Goal: Task Accomplishment & Management: Manage account settings

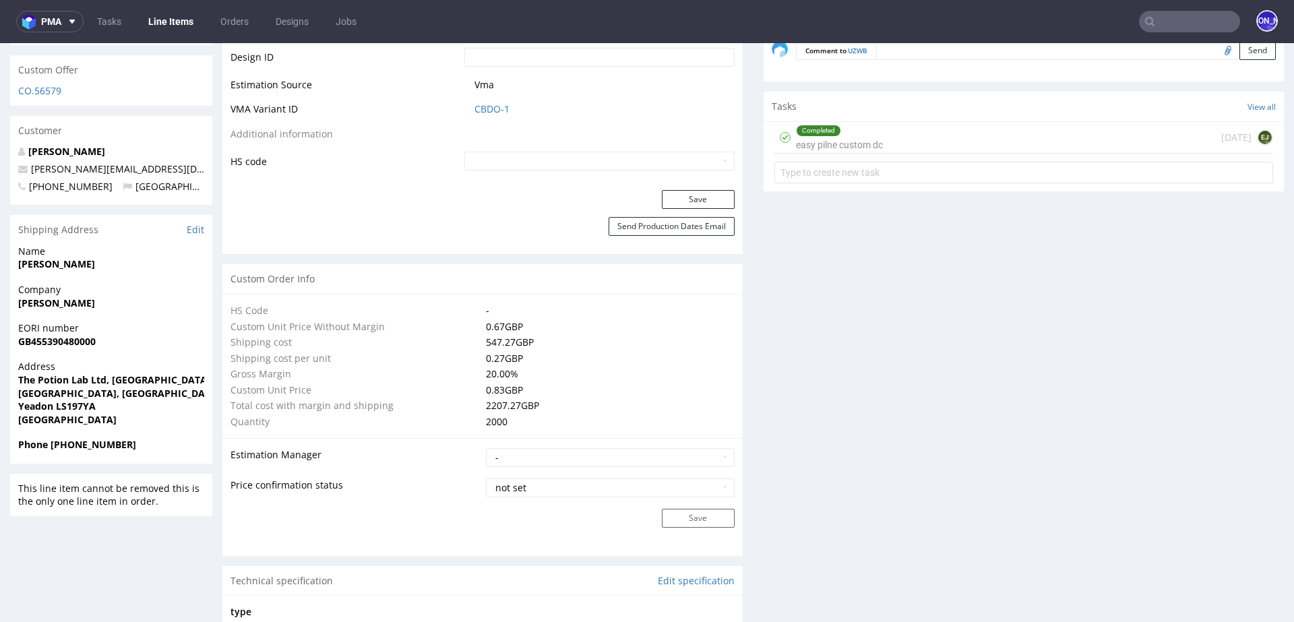
scroll to position [752, 0]
drag, startPoint x: 163, startPoint y: 159, endPoint x: 30, endPoint y: 158, distance: 132.8
click at [30, 163] on p "sophie@thepotionlab.co.uk" at bounding box center [111, 169] width 186 height 13
copy link "sophie@thepotionlab.co.uk"
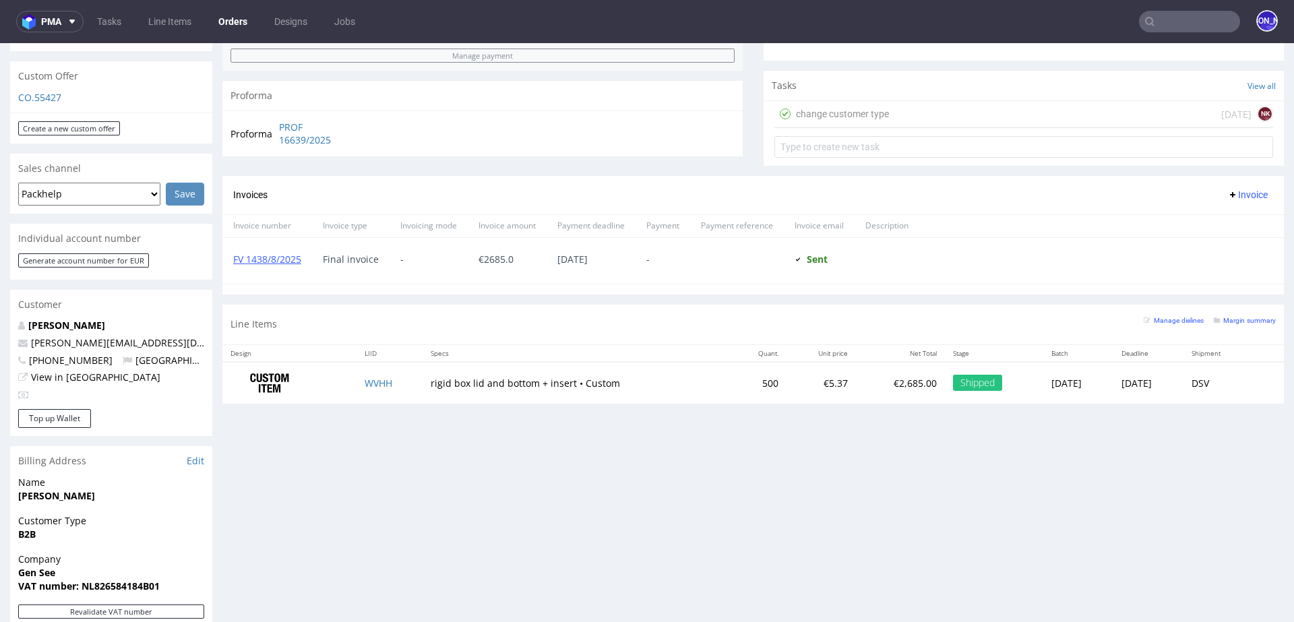
scroll to position [435, 0]
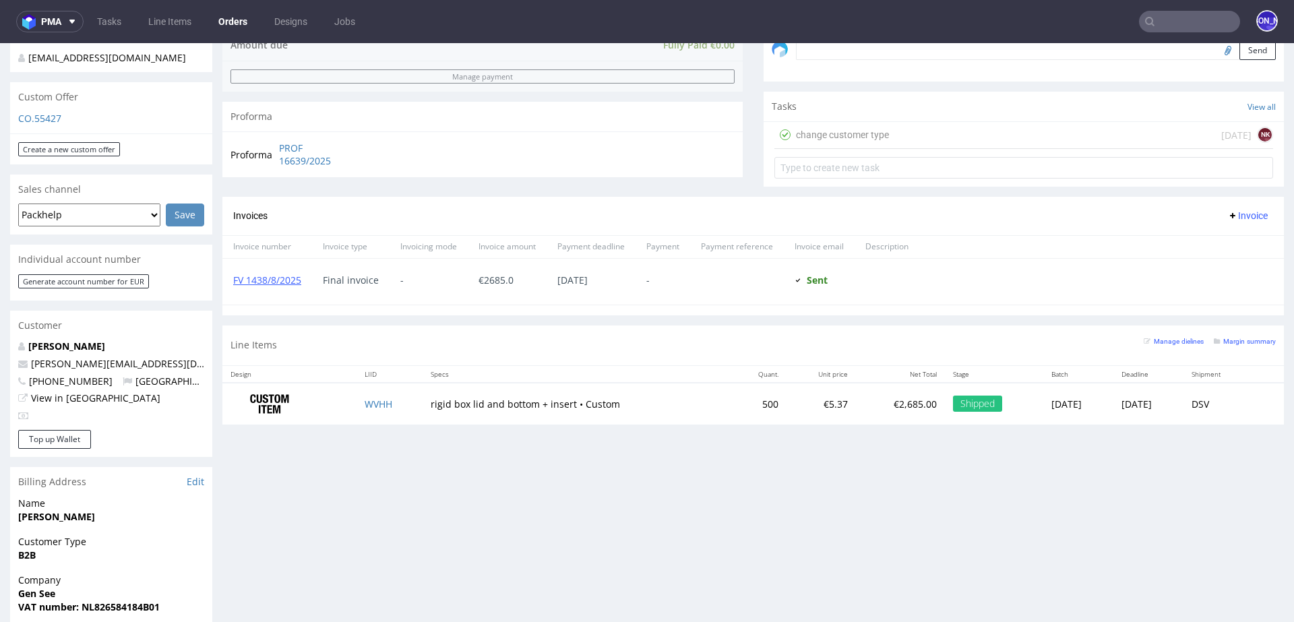
click at [1168, 25] on input "text" at bounding box center [1189, 22] width 101 height 22
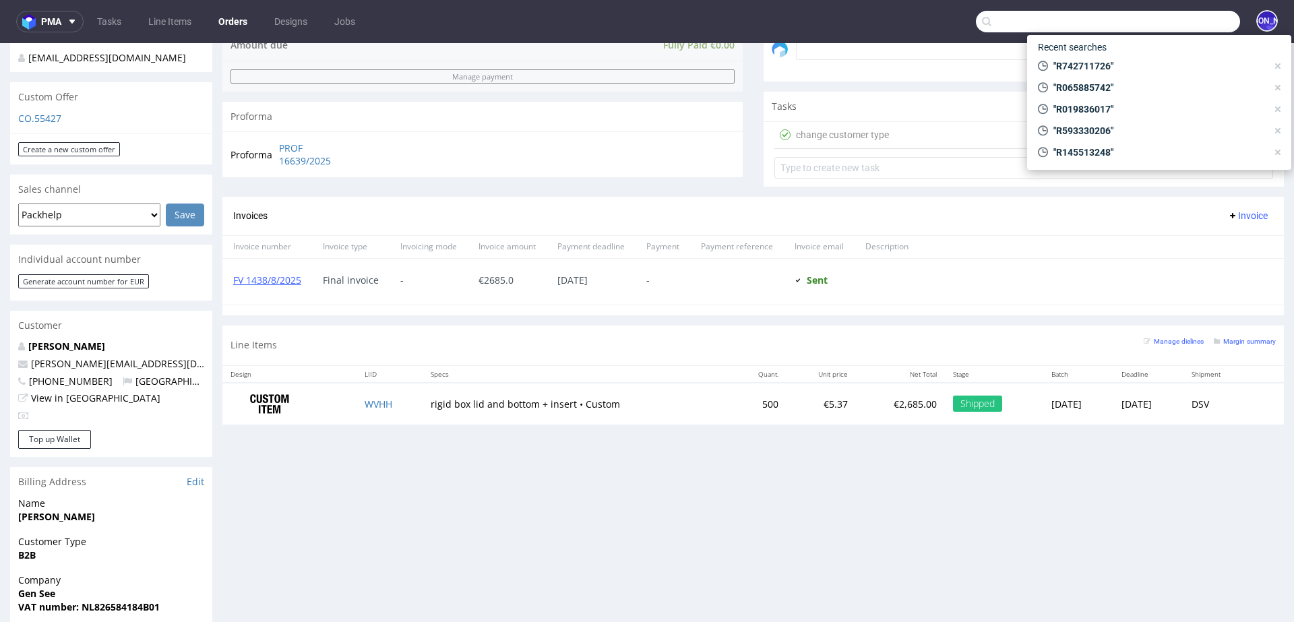
paste input "100@100pourcent.ch"
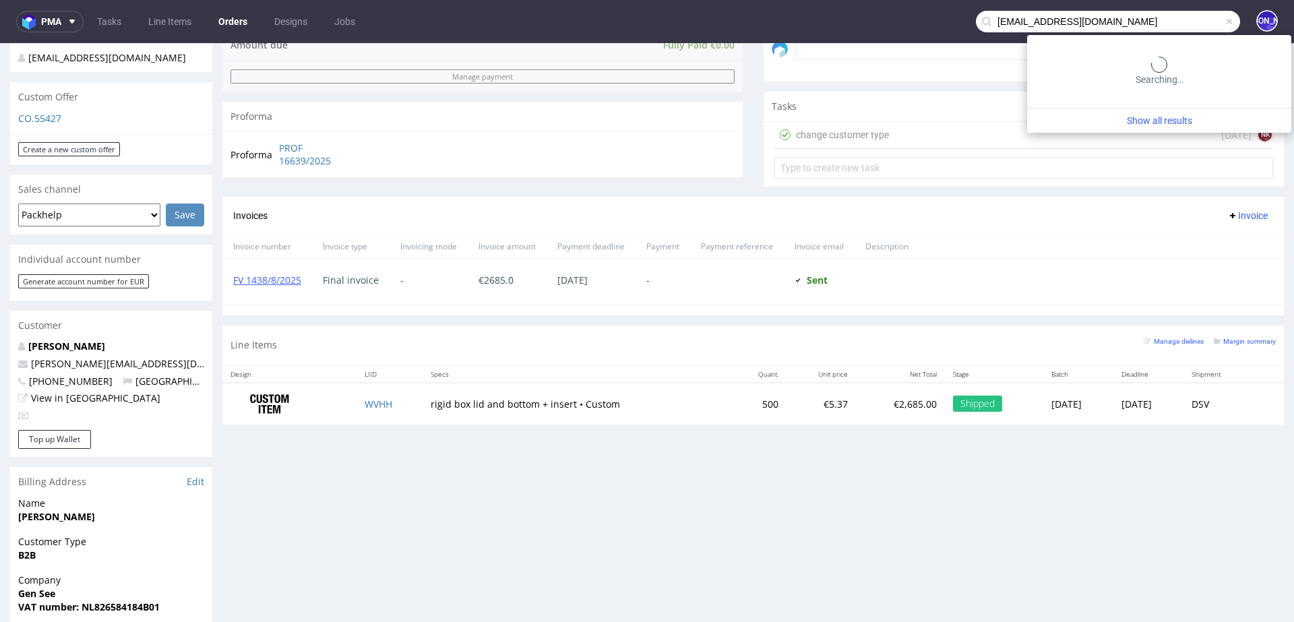
type input "100@100pourcent.ch"
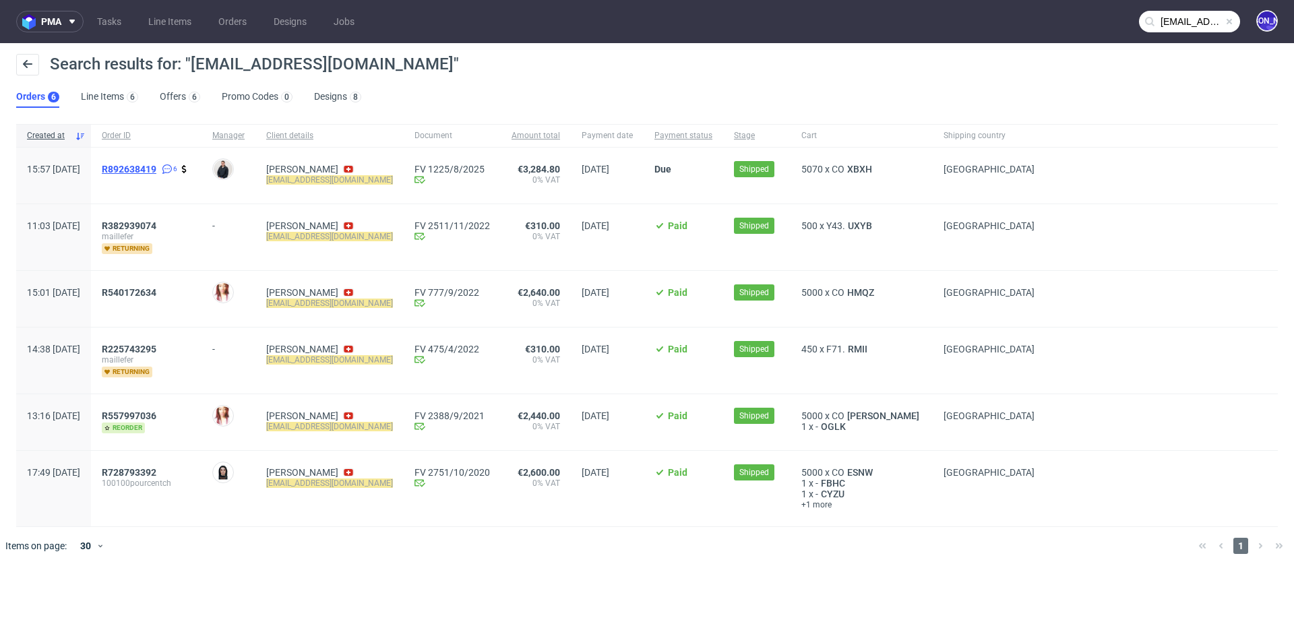
click at [154, 167] on span "R892638419" at bounding box center [129, 169] width 55 height 11
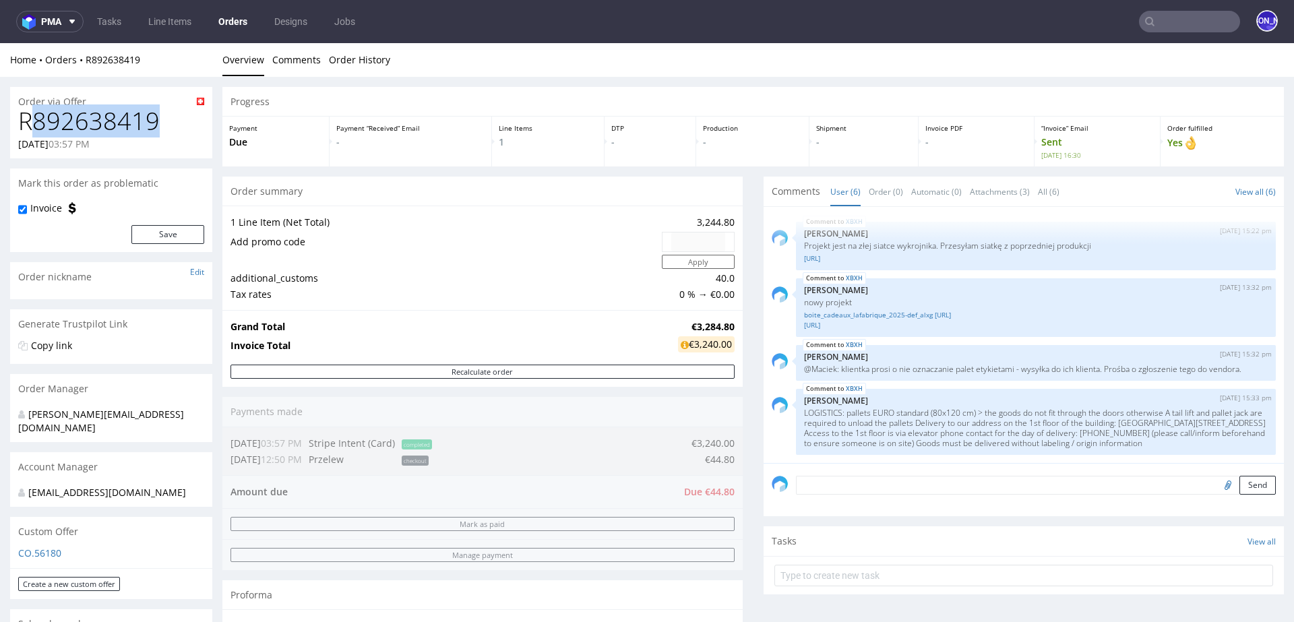
drag, startPoint x: 170, startPoint y: 126, endPoint x: 0, endPoint y: 126, distance: 169.9
copy h1 "R892638419"
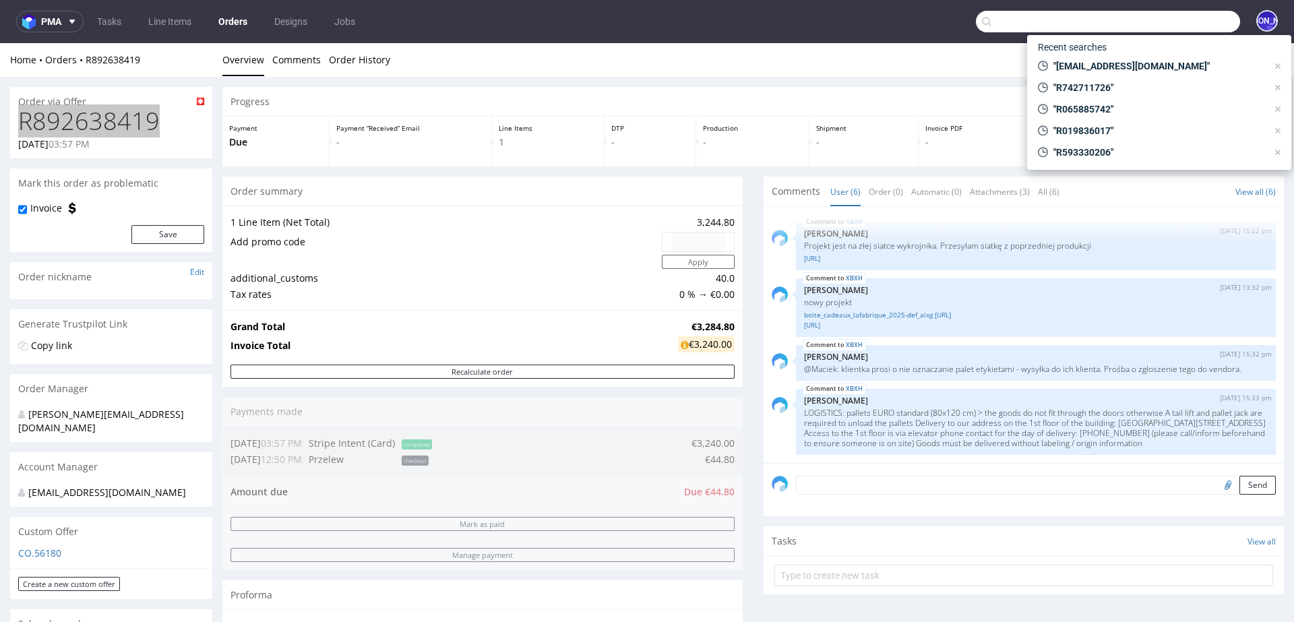
click at [1150, 28] on input "text" at bounding box center [1108, 22] width 264 height 22
paste input "[EMAIL_ADDRESS][DOMAIN_NAME]"
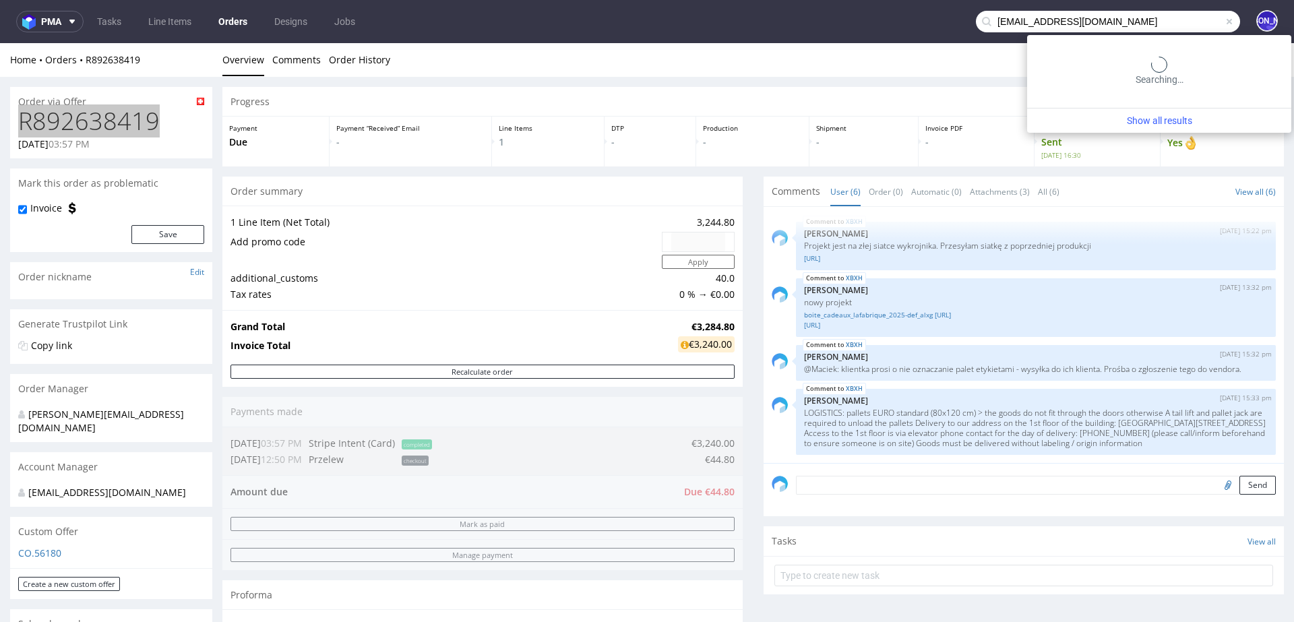
type input "[EMAIL_ADDRESS][DOMAIN_NAME]"
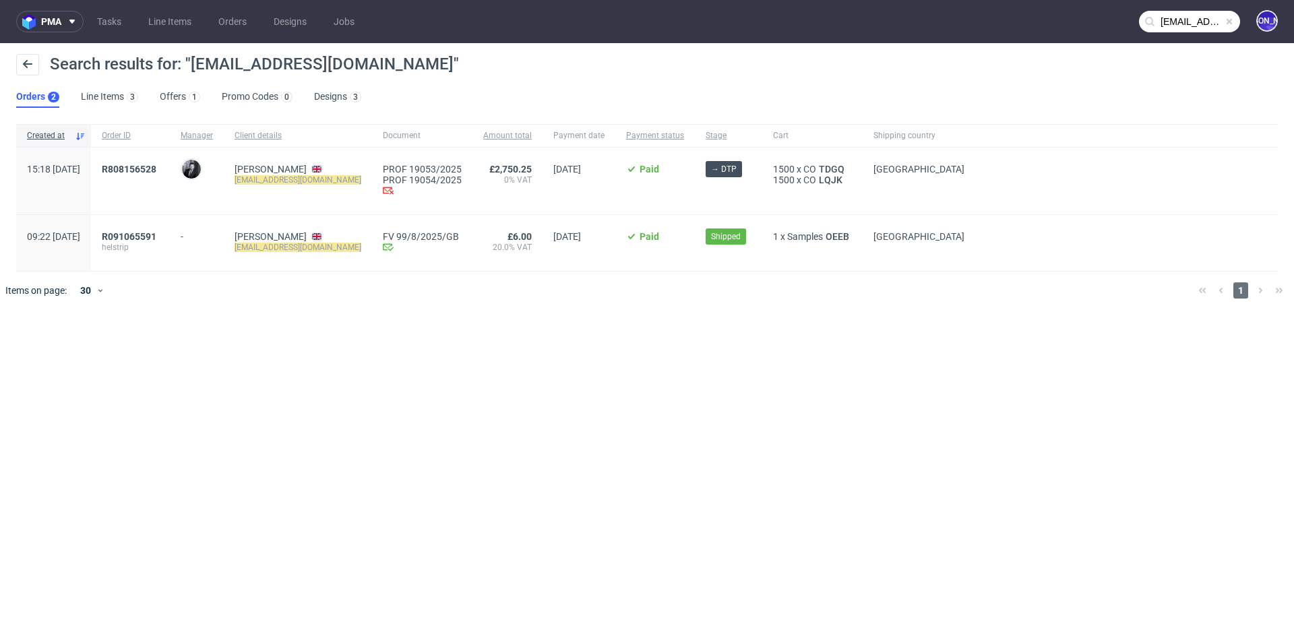
click at [152, 162] on div "R808156528" at bounding box center [130, 181] width 79 height 67
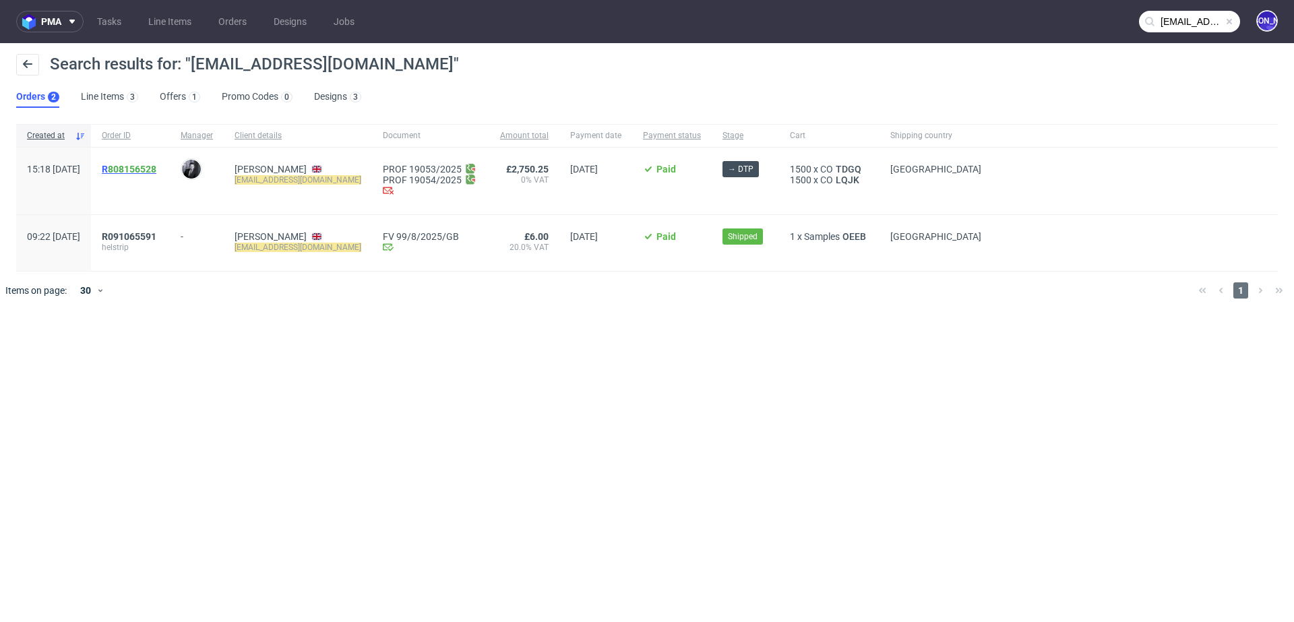
click at [144, 169] on span "R 808156528" at bounding box center [129, 169] width 55 height 11
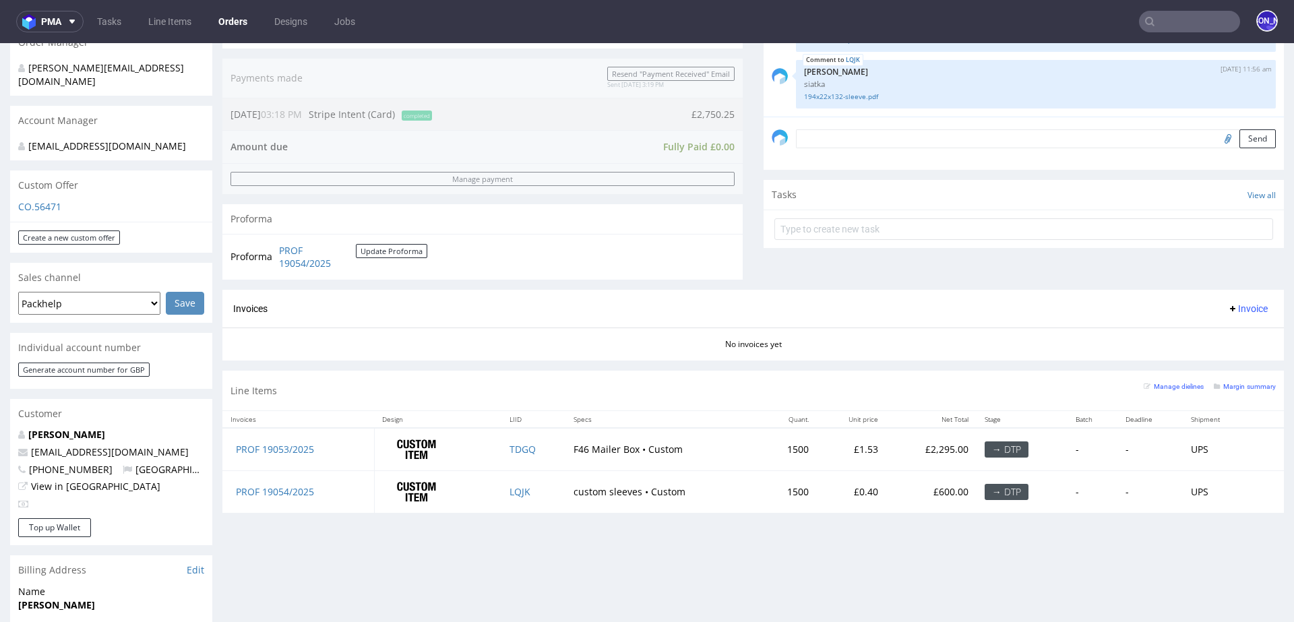
scroll to position [368, 0]
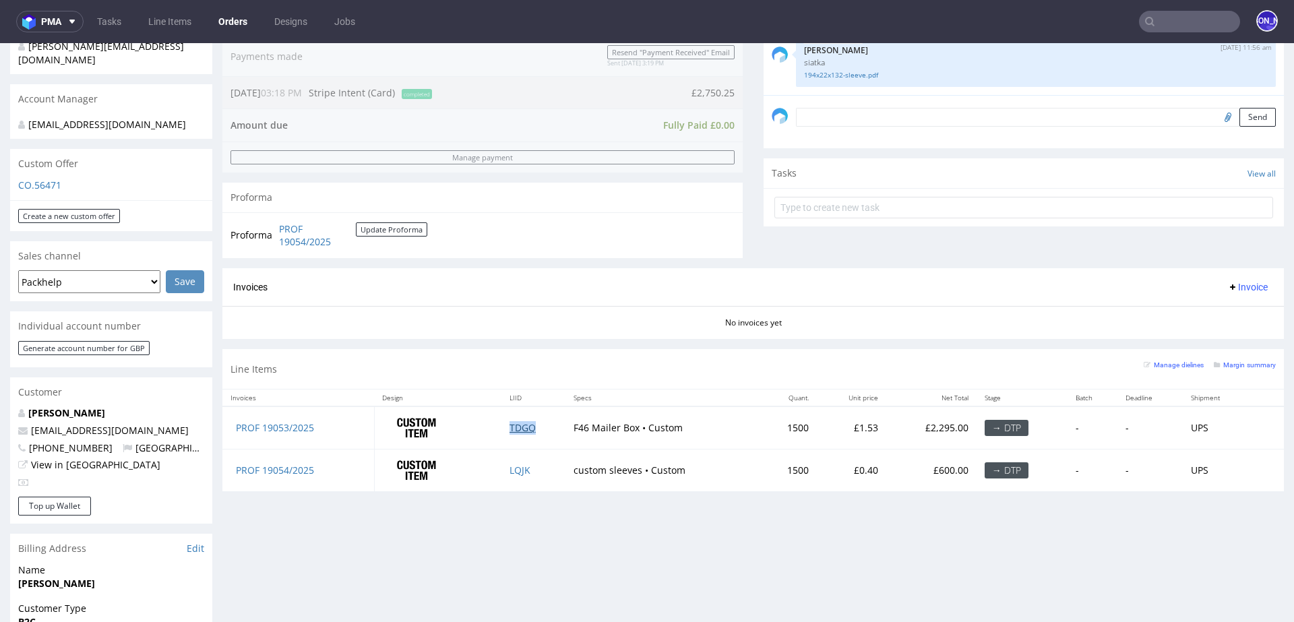
click at [525, 422] on link "TDGQ" at bounding box center [523, 427] width 26 height 13
click at [512, 473] on link "LQJK" at bounding box center [520, 470] width 21 height 13
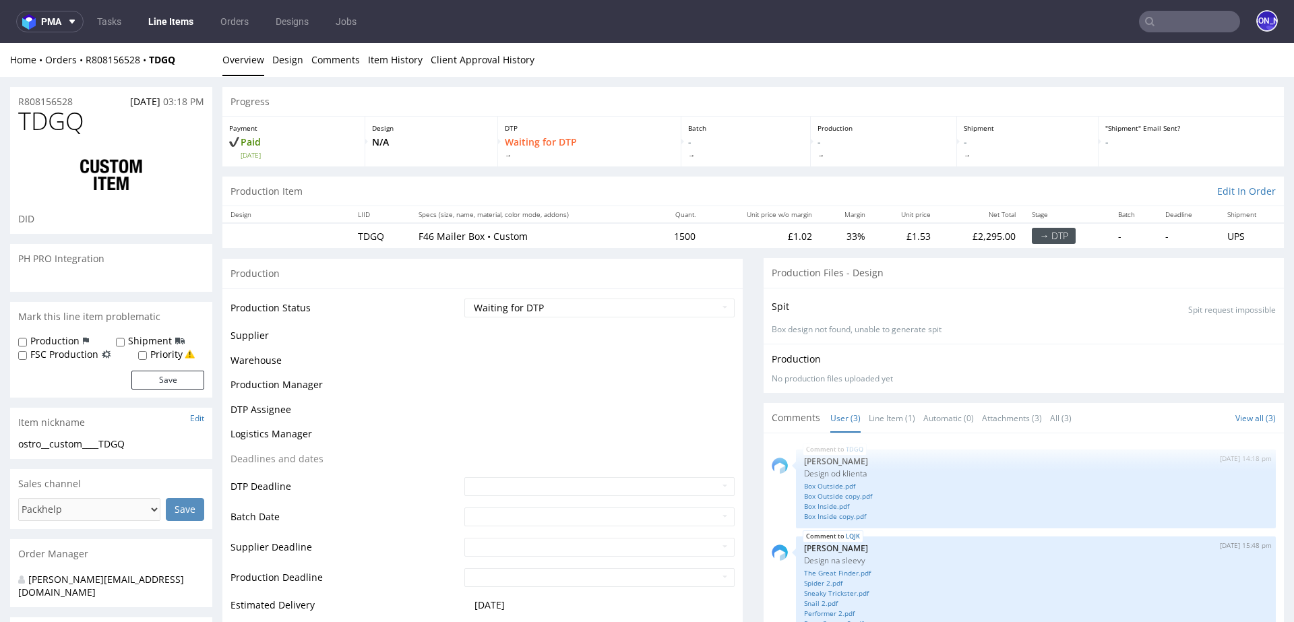
scroll to position [102, 0]
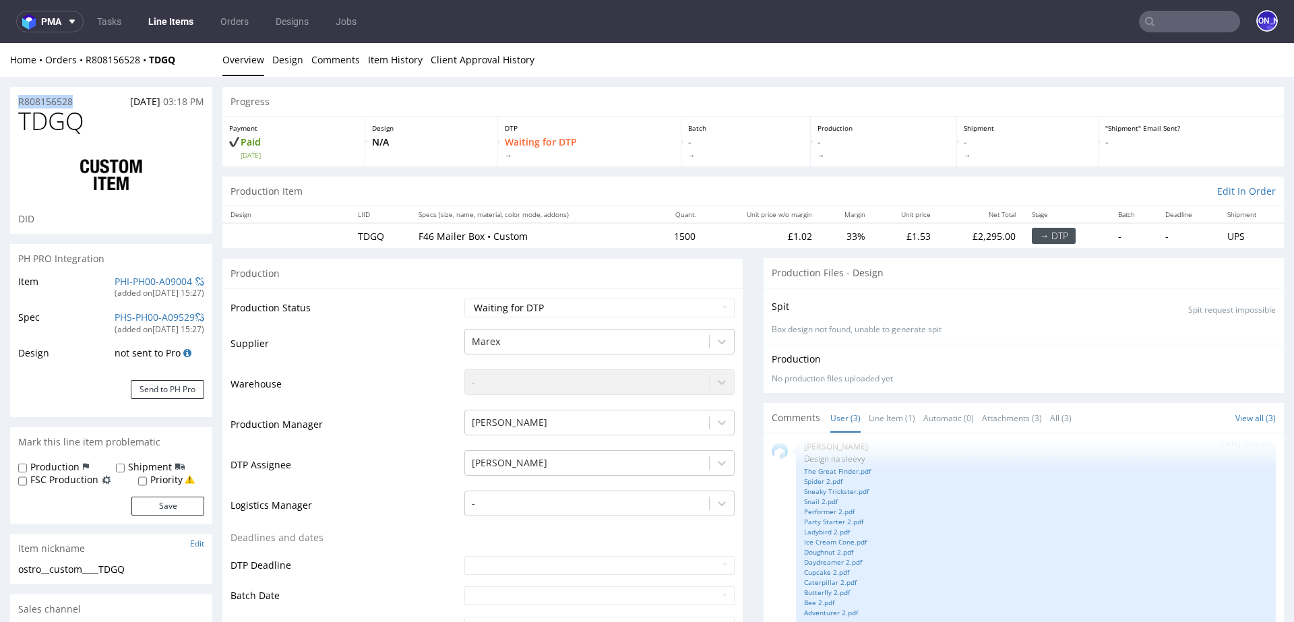
drag, startPoint x: 81, startPoint y: 99, endPoint x: 0, endPoint y: 100, distance: 80.9
copy p "R808156528"
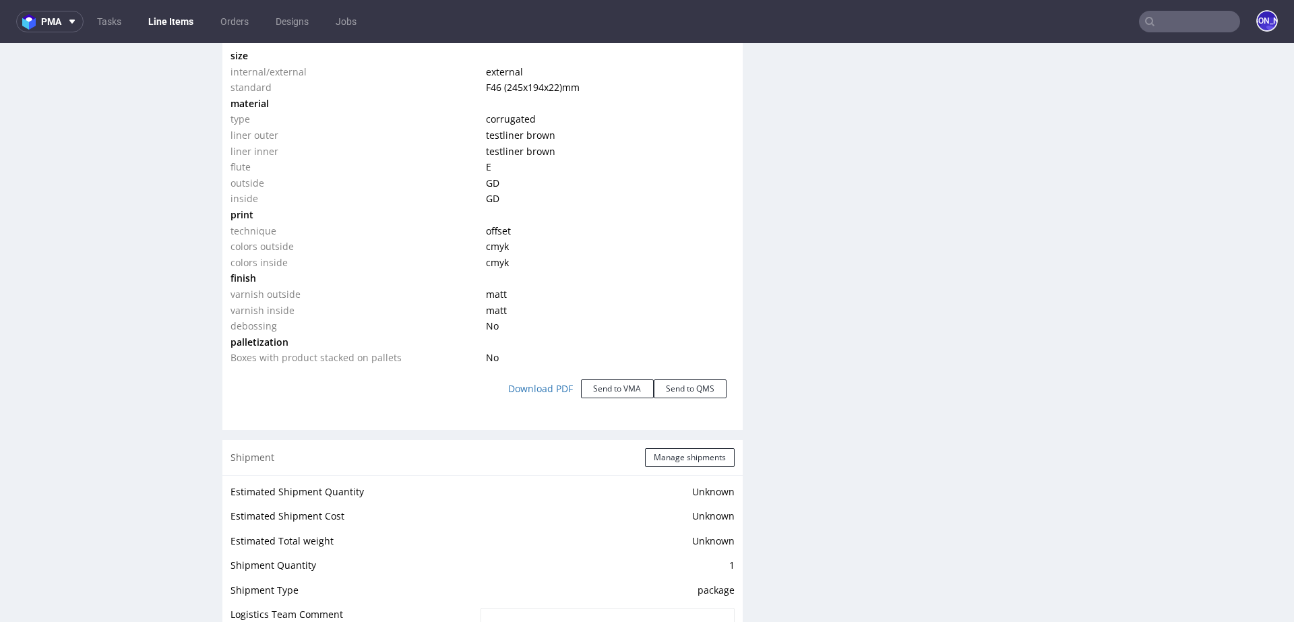
scroll to position [1392, 0]
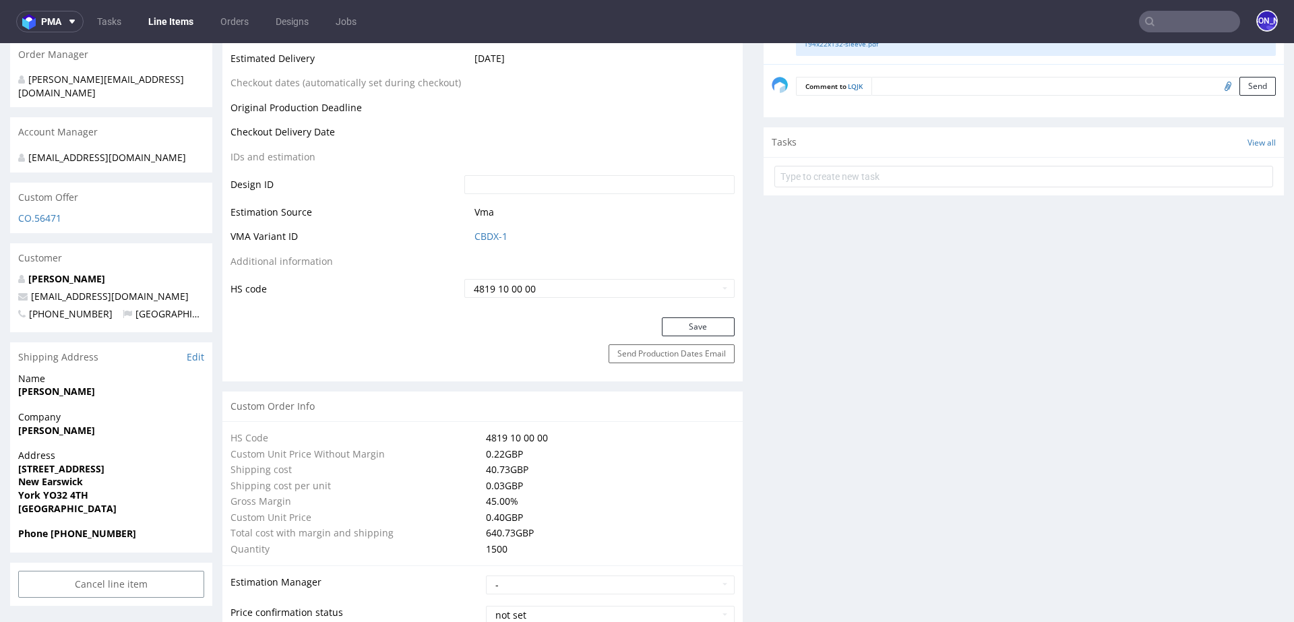
scroll to position [704, 0]
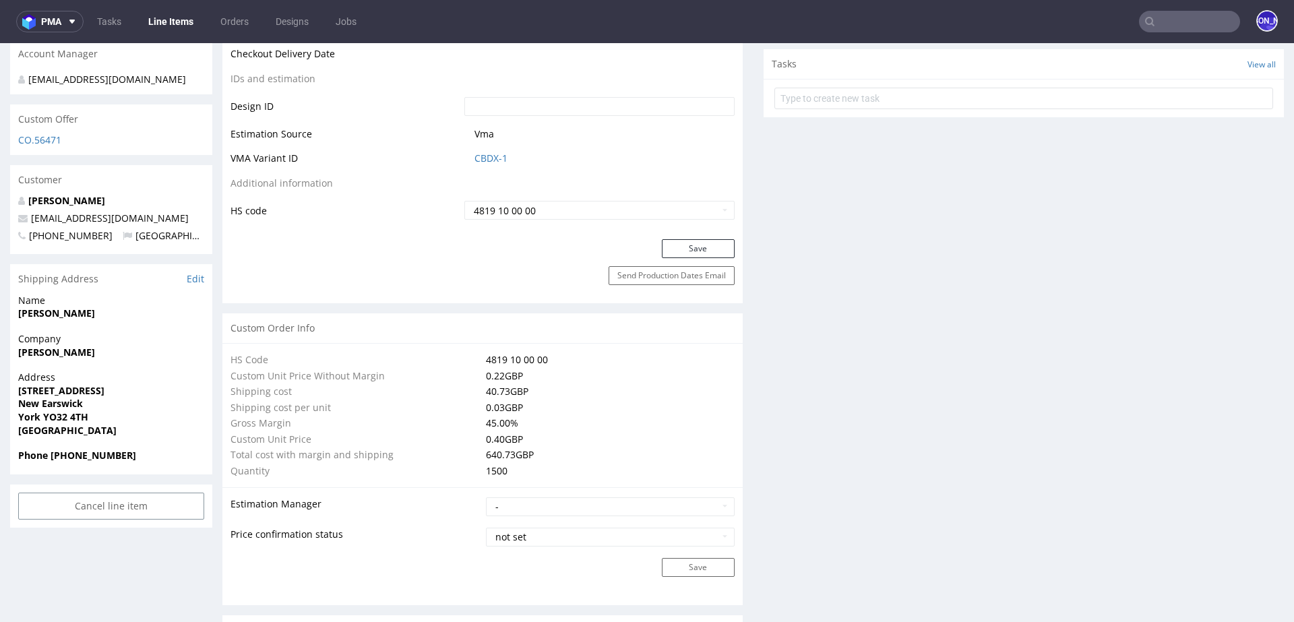
click at [1181, 22] on input "text" at bounding box center [1189, 22] width 101 height 22
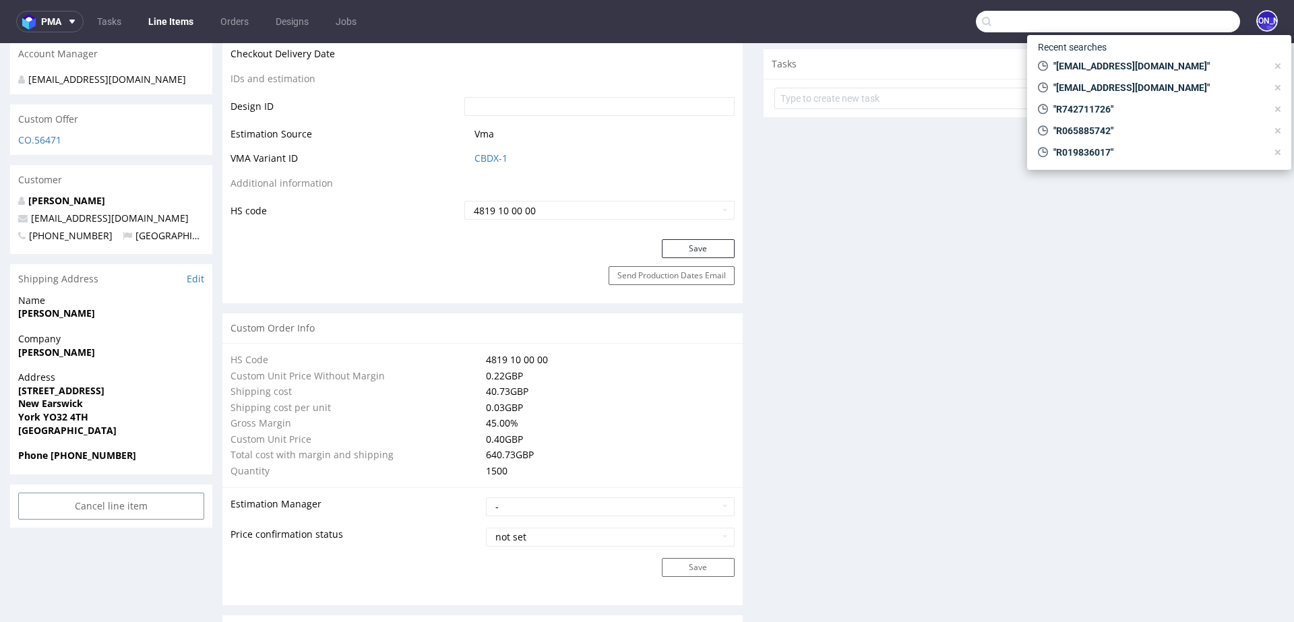
paste input "marco@candle.st"
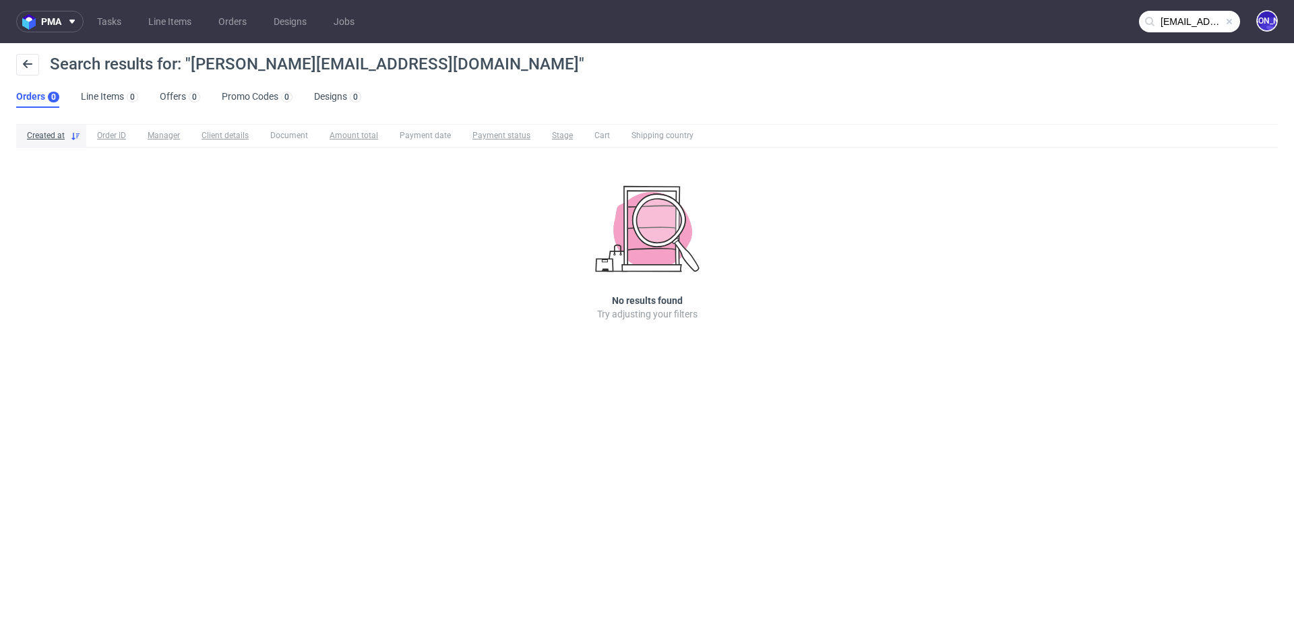
click at [1183, 26] on input "marco@candle.st" at bounding box center [1189, 22] width 101 height 22
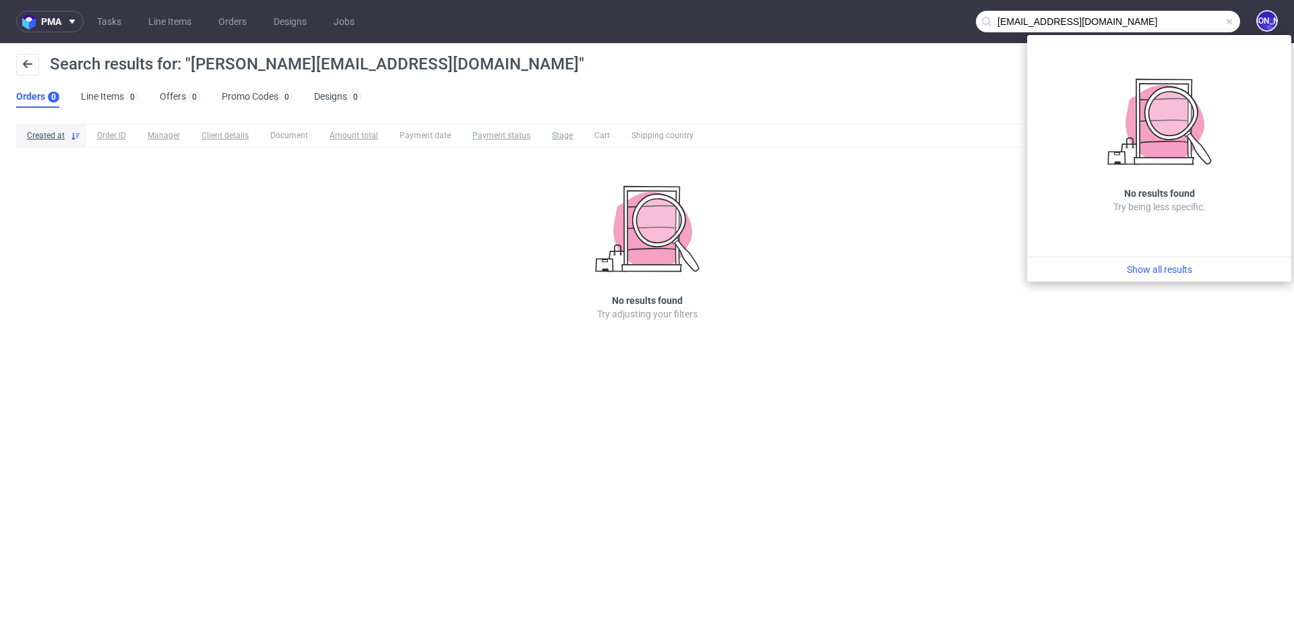
click at [1013, 22] on input "marco@candle.st" at bounding box center [1108, 22] width 264 height 22
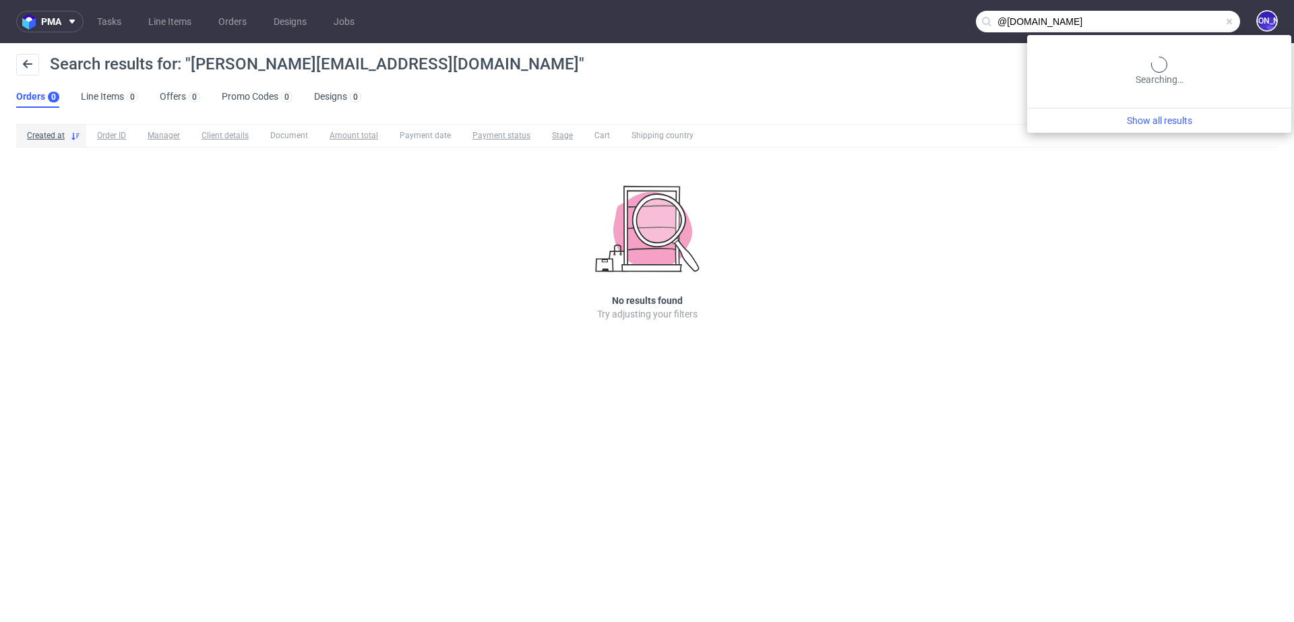
type input "@candle.st"
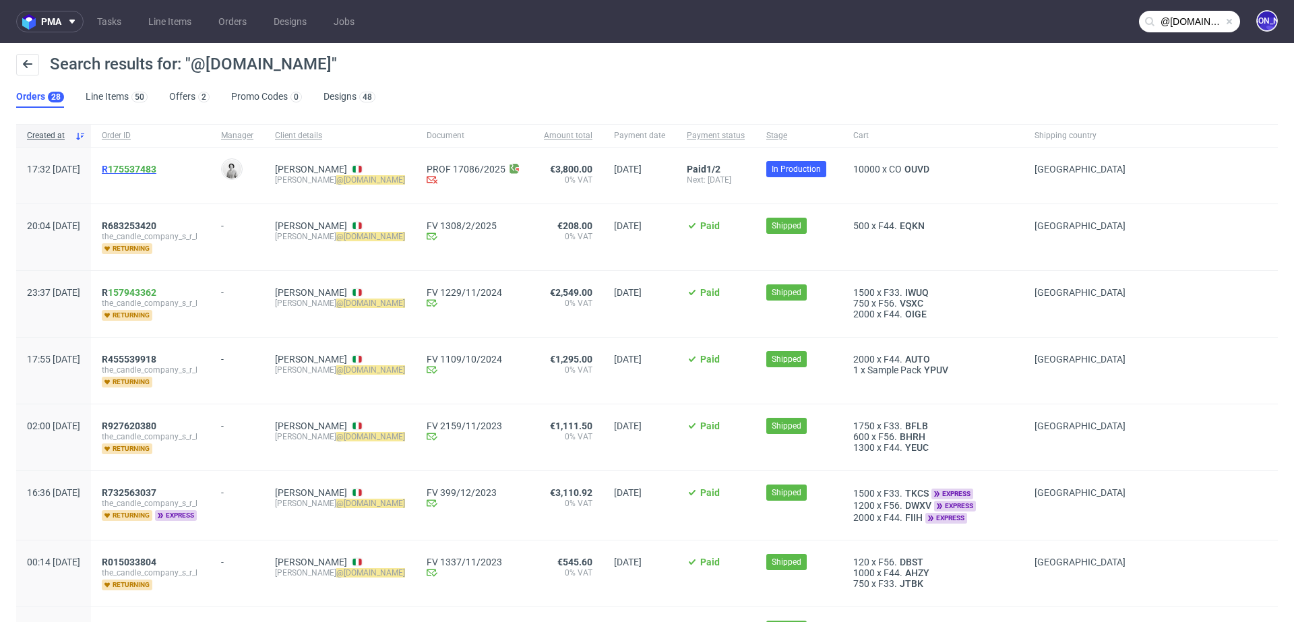
click at [147, 169] on span "R 175537483" at bounding box center [129, 169] width 55 height 11
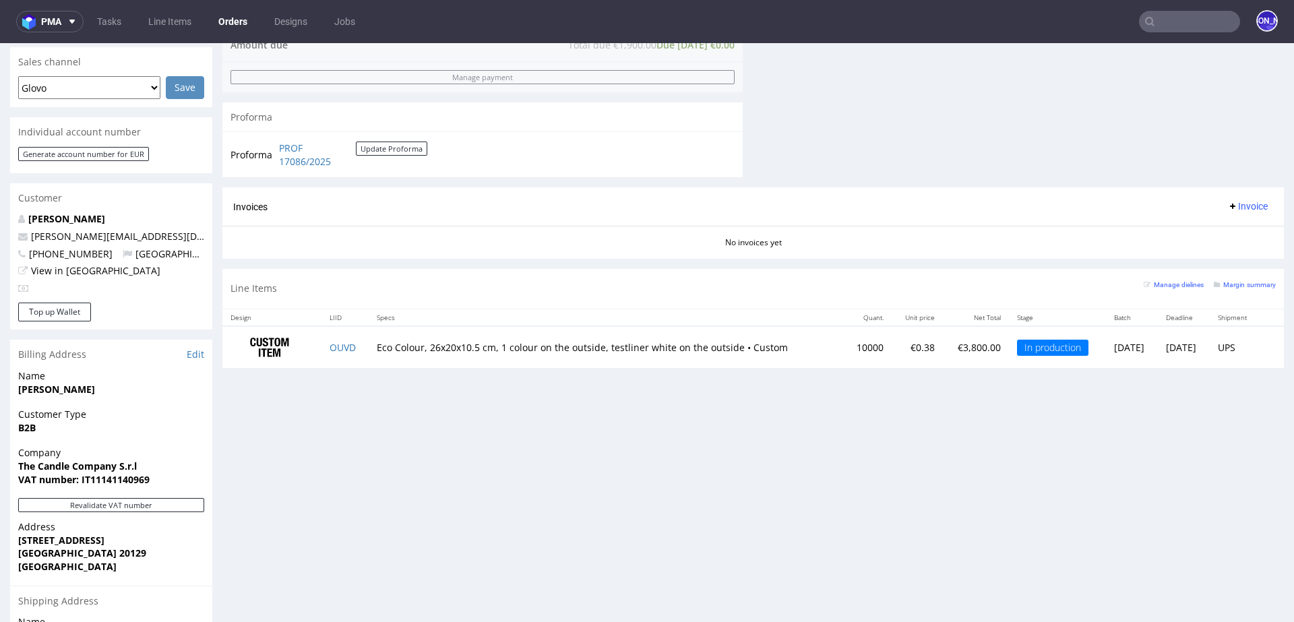
scroll to position [570, 0]
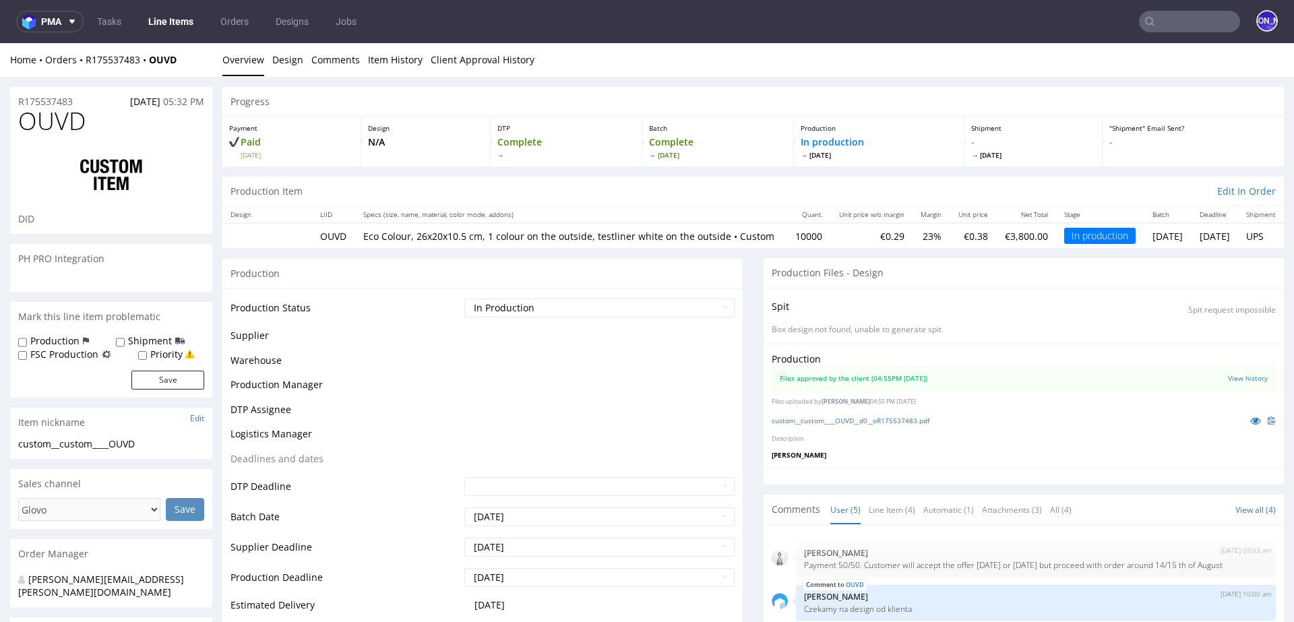
scroll to position [28, 0]
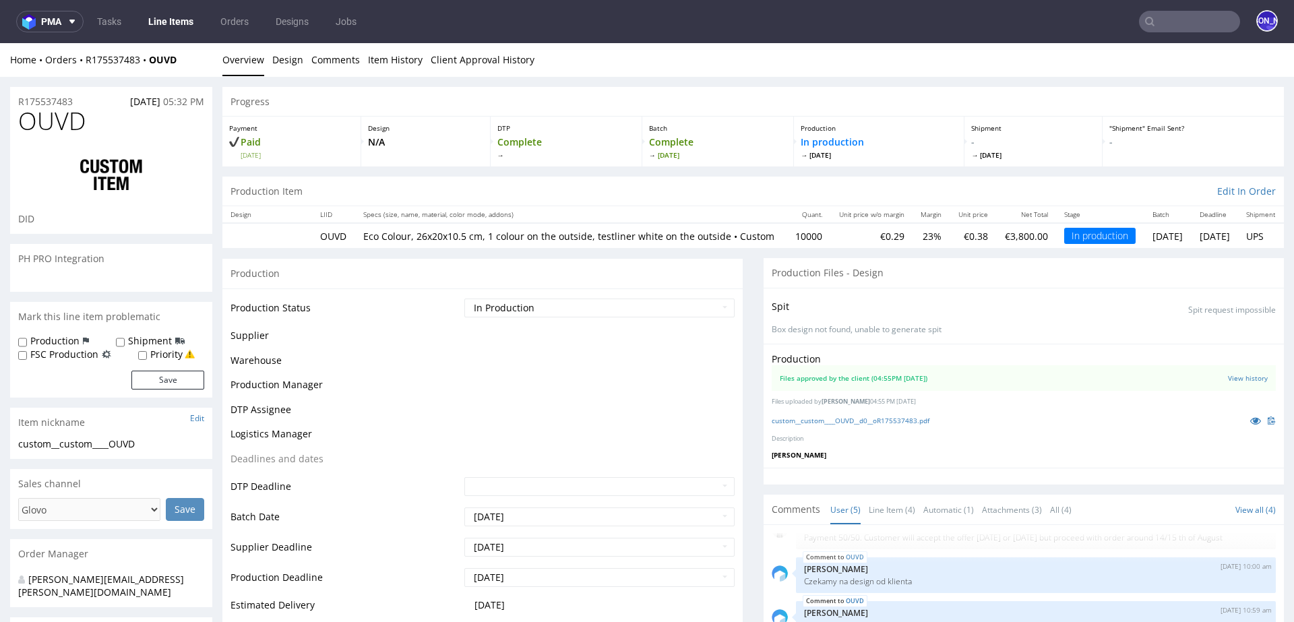
select select "in_progress"
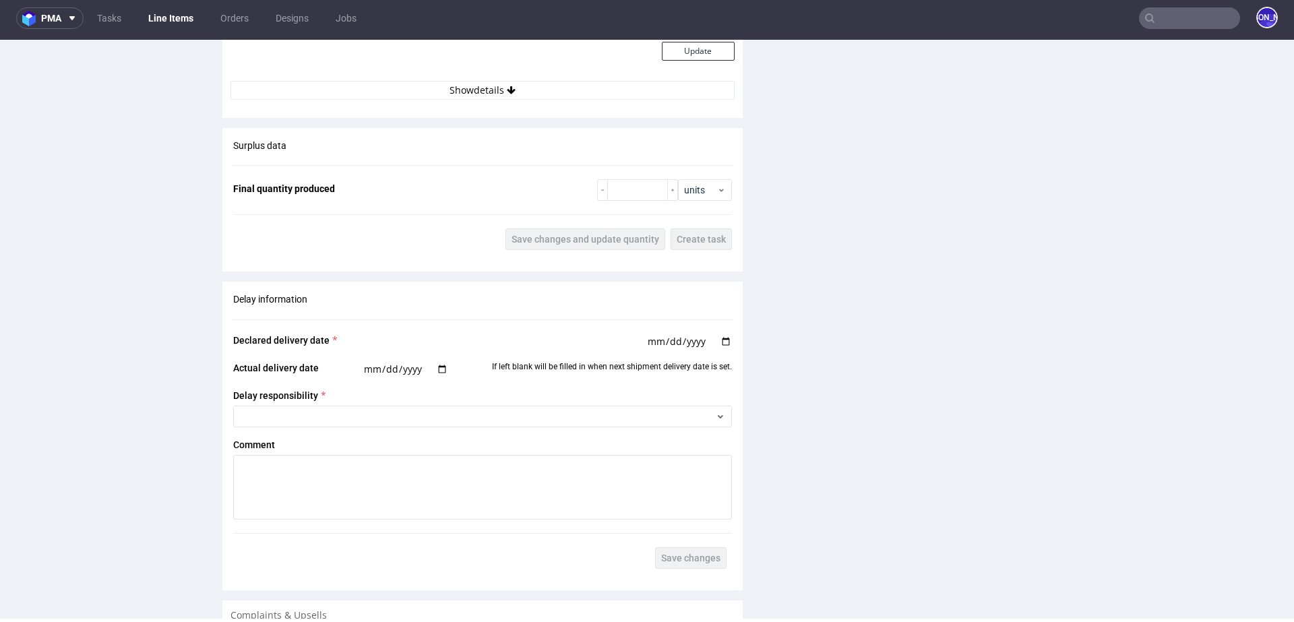
scroll to position [1476, 0]
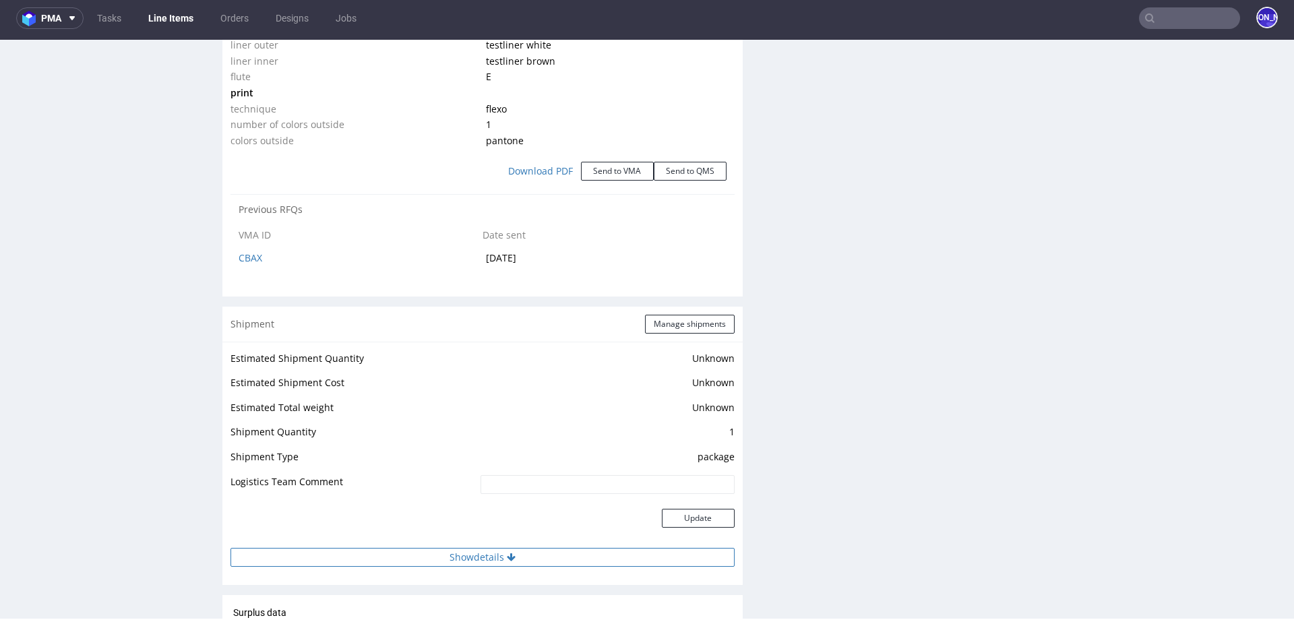
click at [510, 562] on icon at bounding box center [511, 557] width 9 height 9
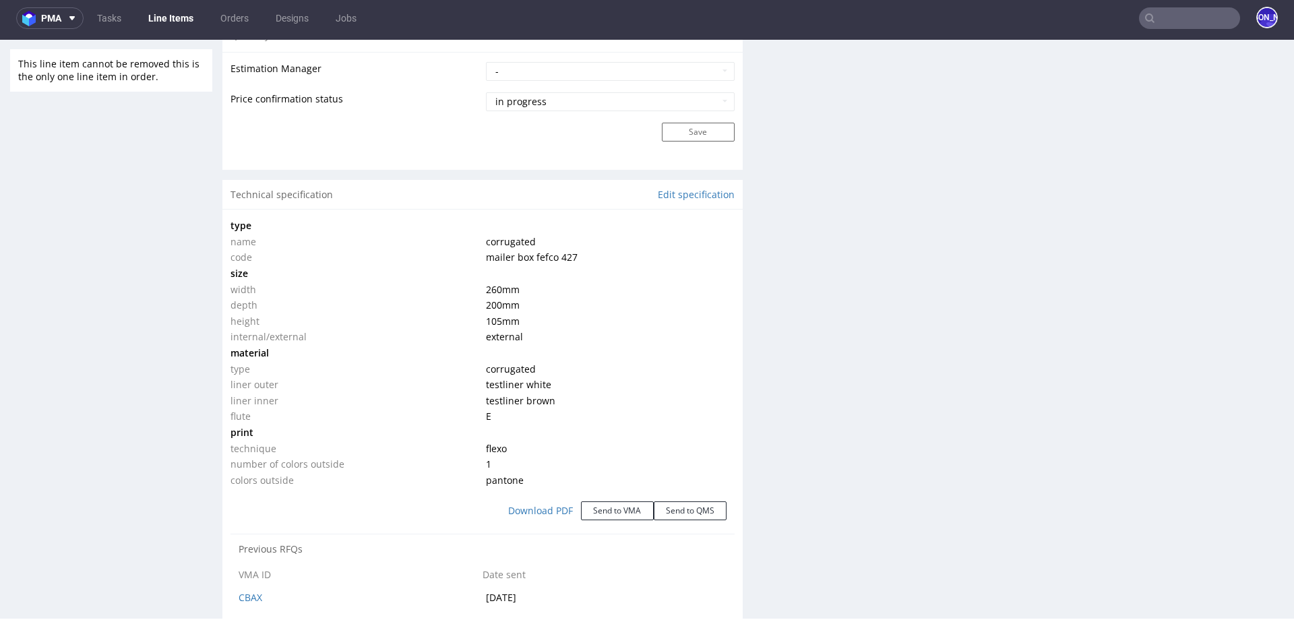
scroll to position [1201, 0]
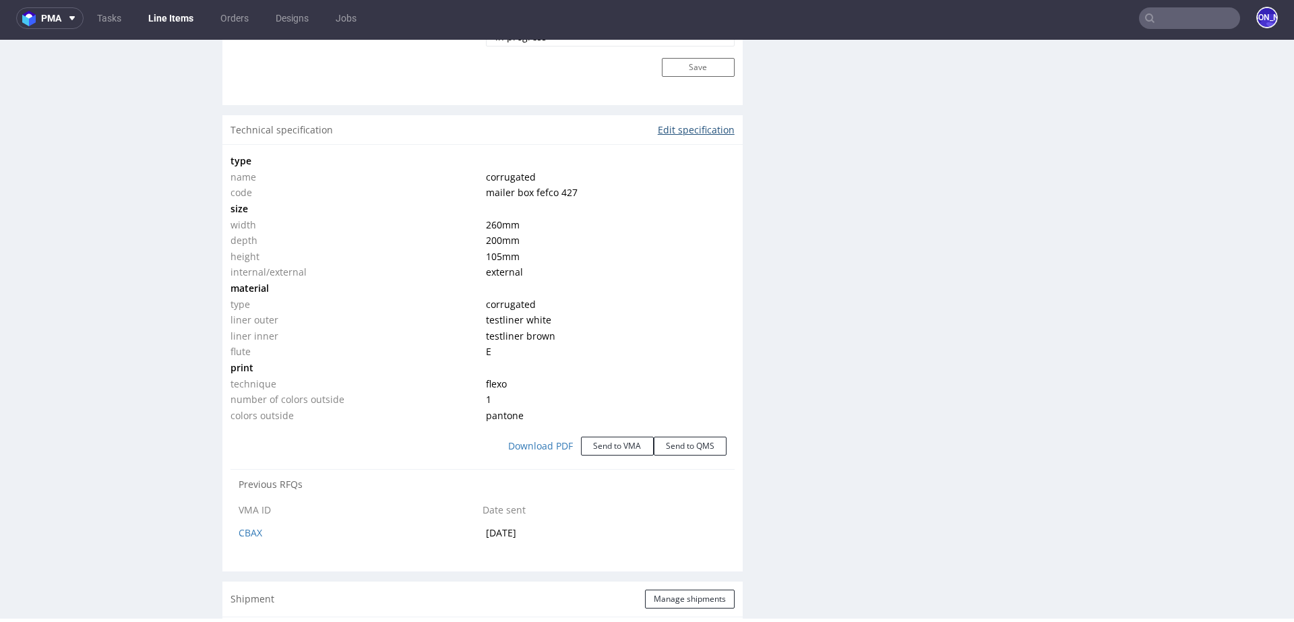
click at [701, 137] on link "Edit specification" at bounding box center [696, 129] width 77 height 13
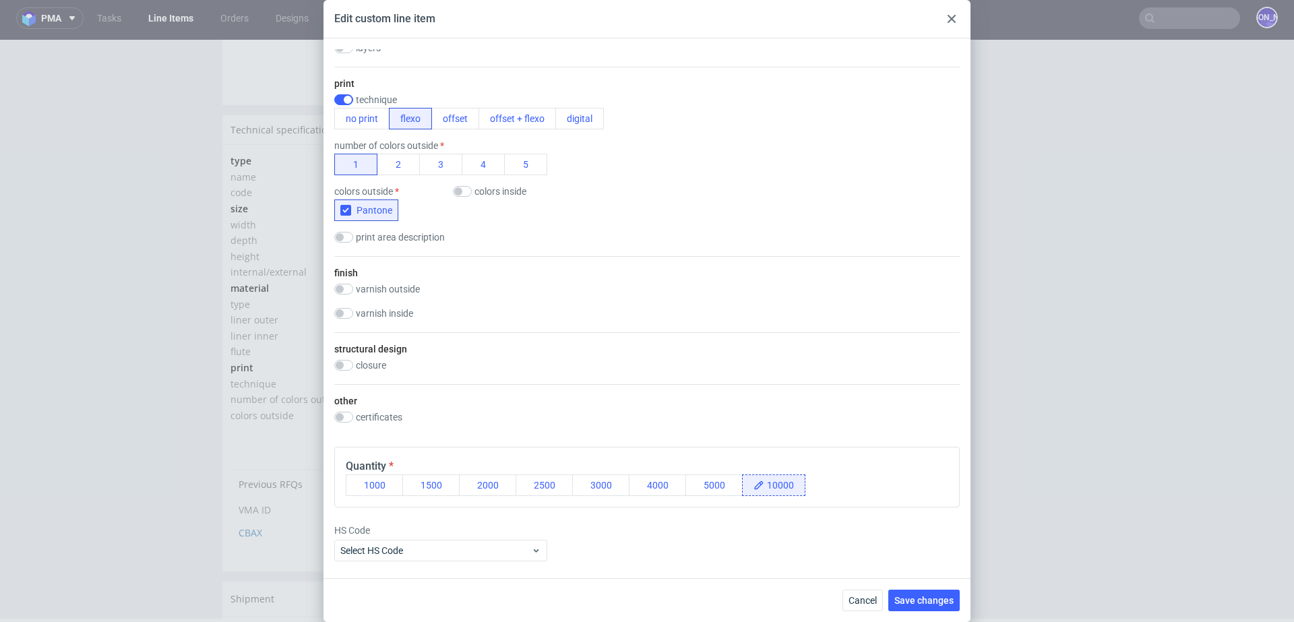
scroll to position [558, 0]
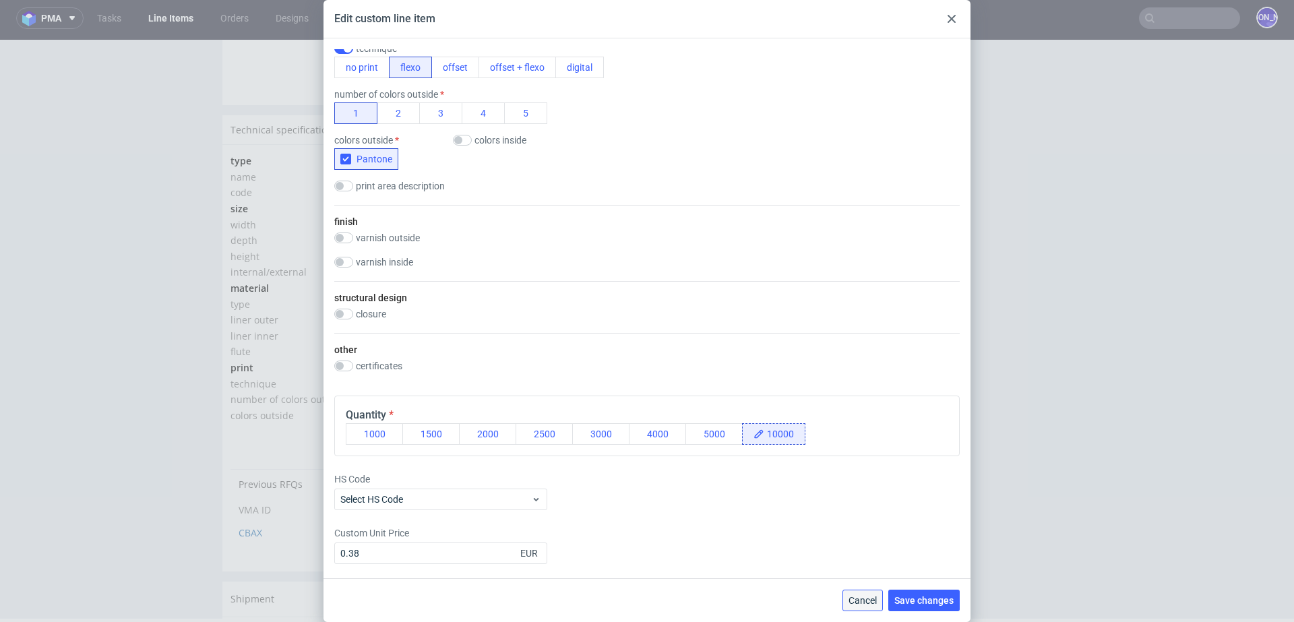
click at [863, 605] on span "Cancel" at bounding box center [863, 600] width 28 height 9
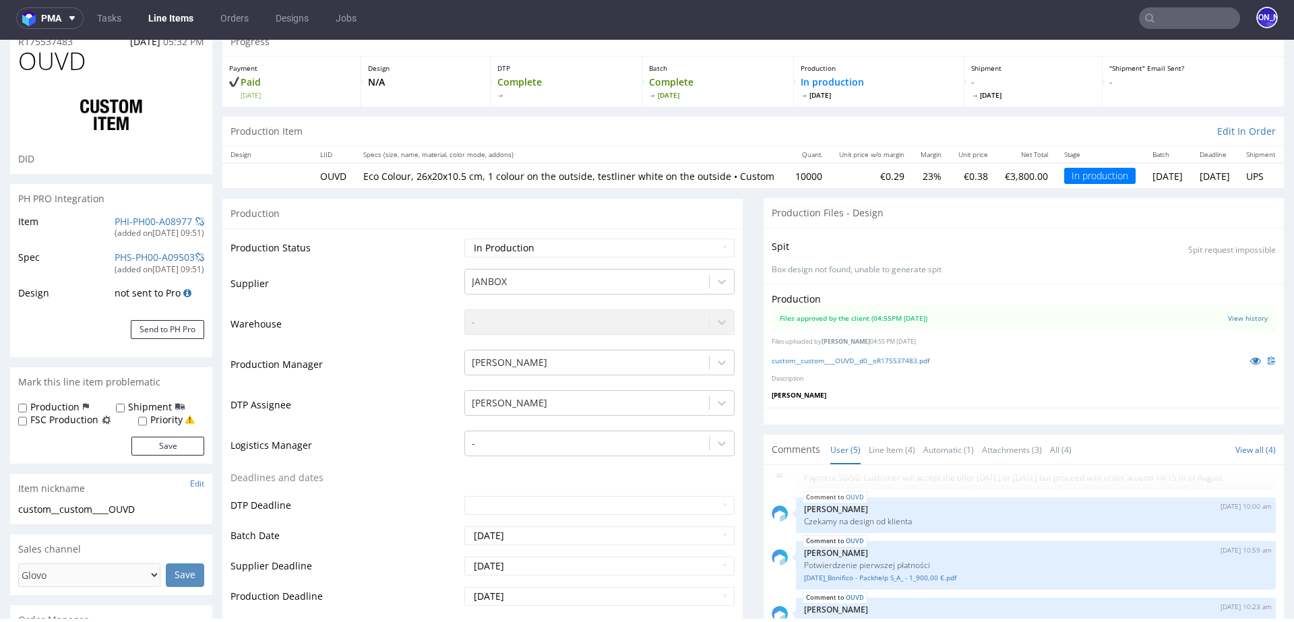
scroll to position [0, 0]
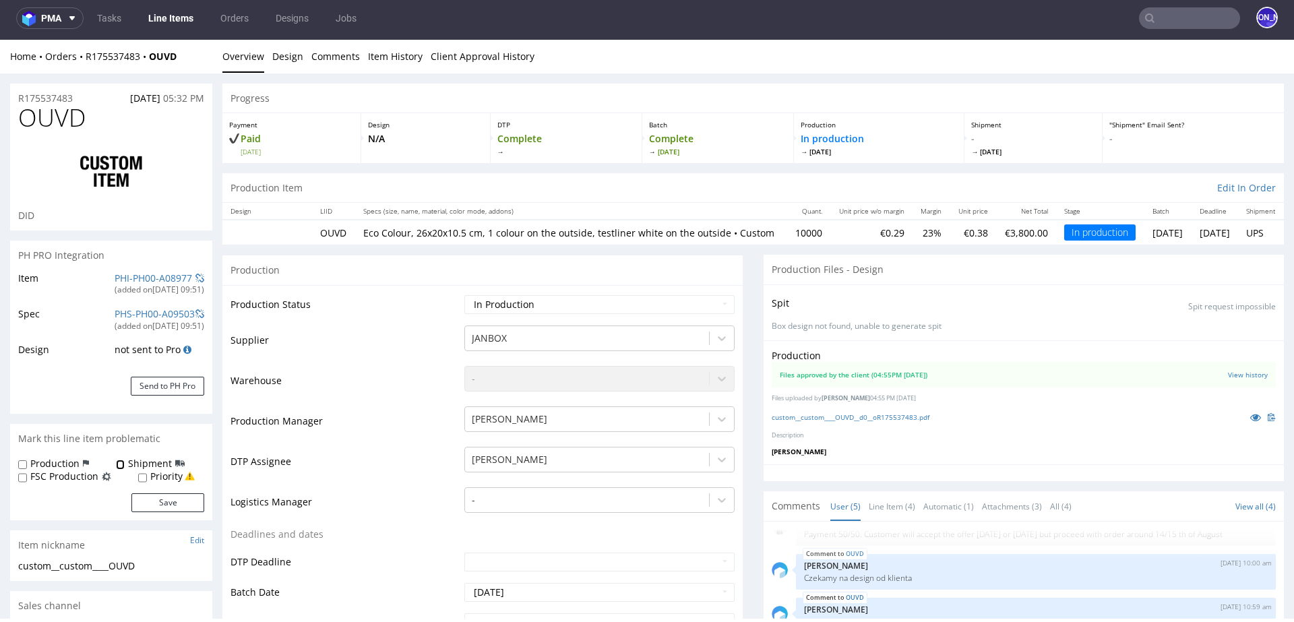
click at [120, 460] on input "Shipment" at bounding box center [120, 465] width 9 height 11
checkbox input "true"
click at [167, 510] on button "Save" at bounding box center [167, 503] width 73 height 19
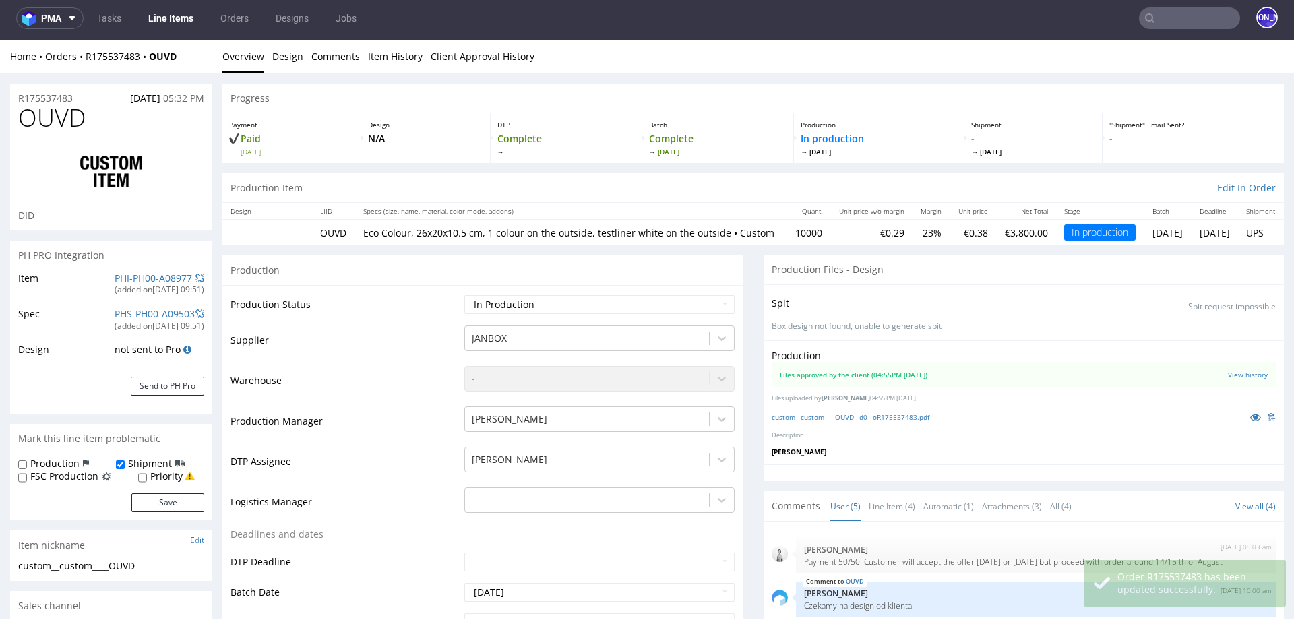
scroll to position [28, 0]
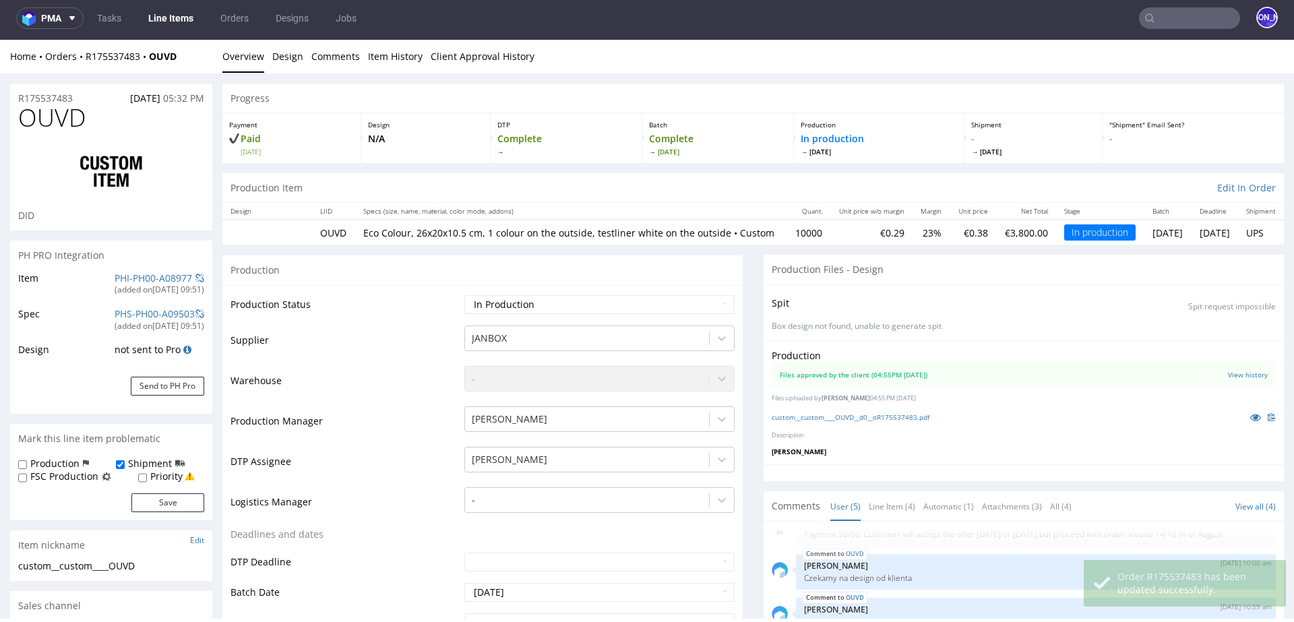
select select "in_progress"
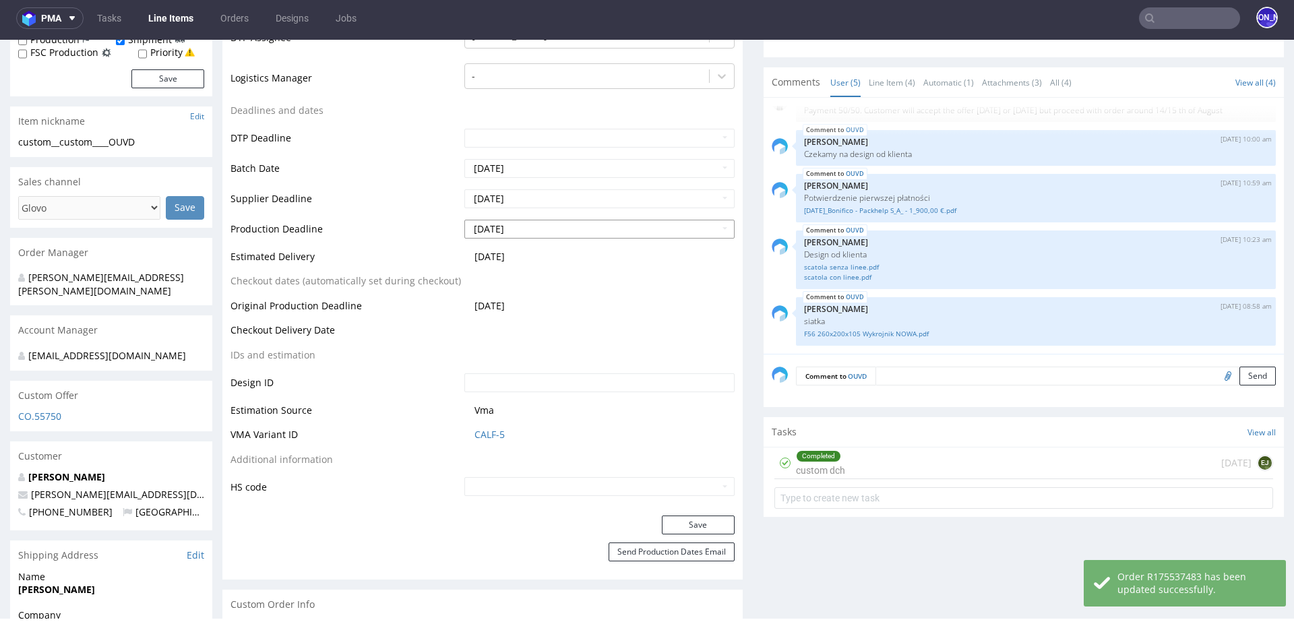
scroll to position [456, 0]
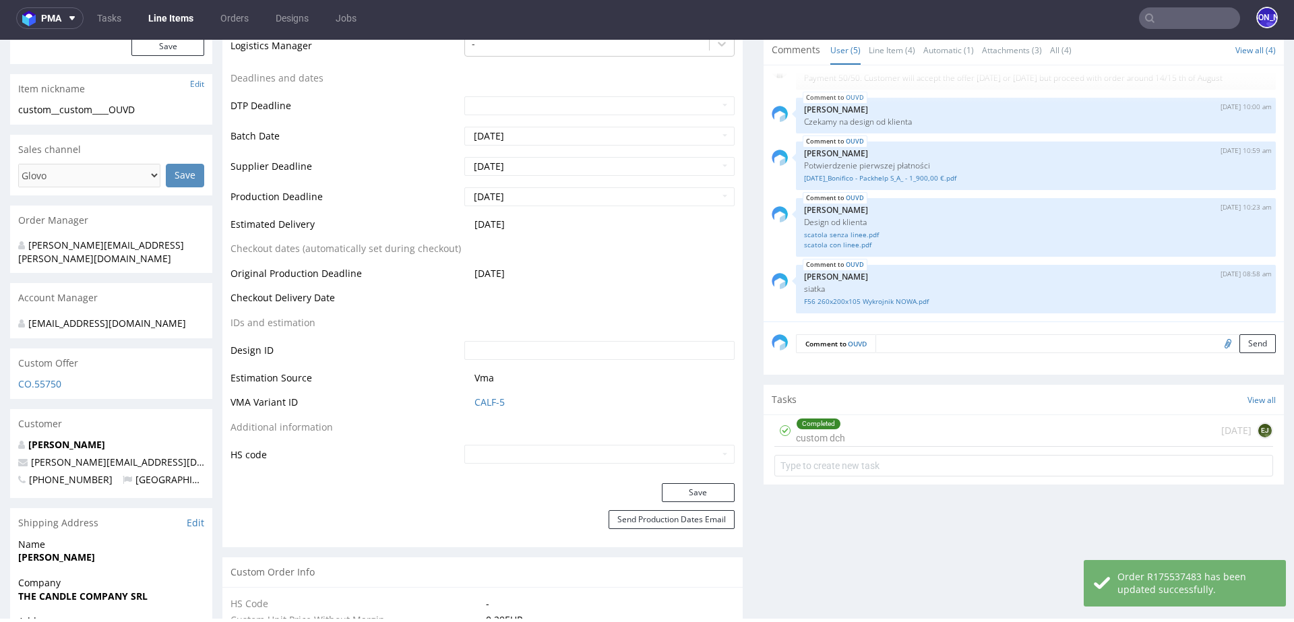
click at [918, 347] on textarea at bounding box center [1076, 343] width 400 height 19
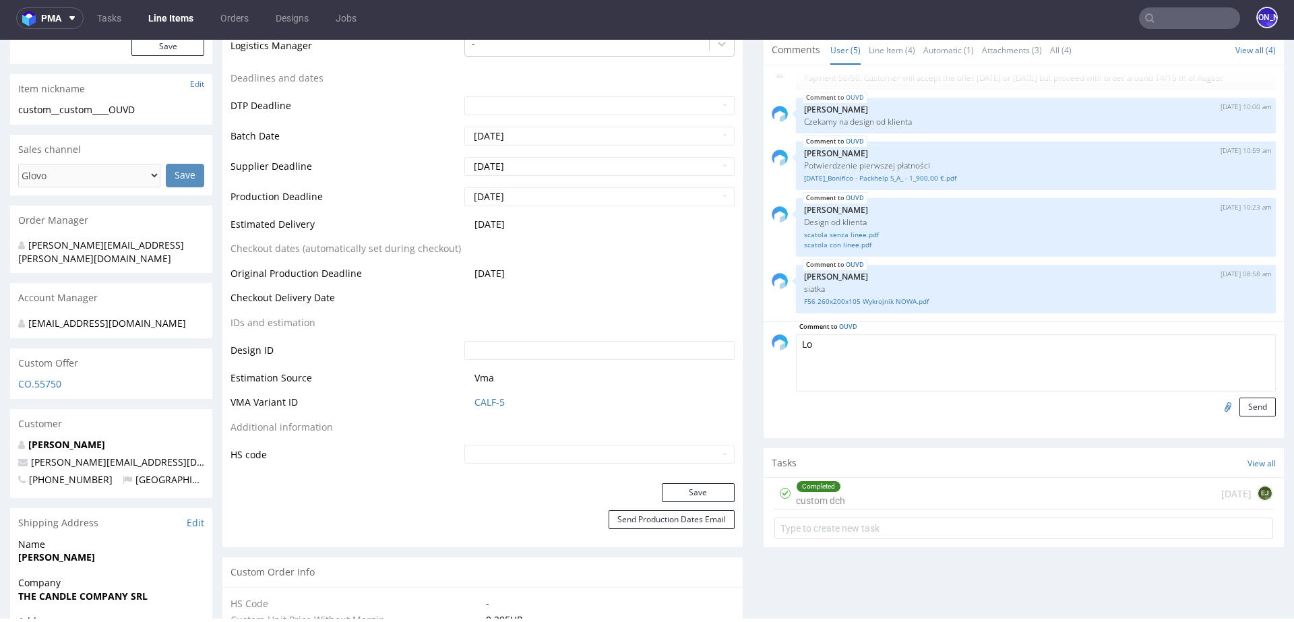
type textarea "L"
type textarea "@"
click at [854, 354] on textarea "Logistics : tail lift re" at bounding box center [1036, 363] width 480 height 58
click at [914, 353] on textarea "Logistics : taillift re" at bounding box center [1036, 363] width 480 height 58
type textarea "Logistics : taillift required"
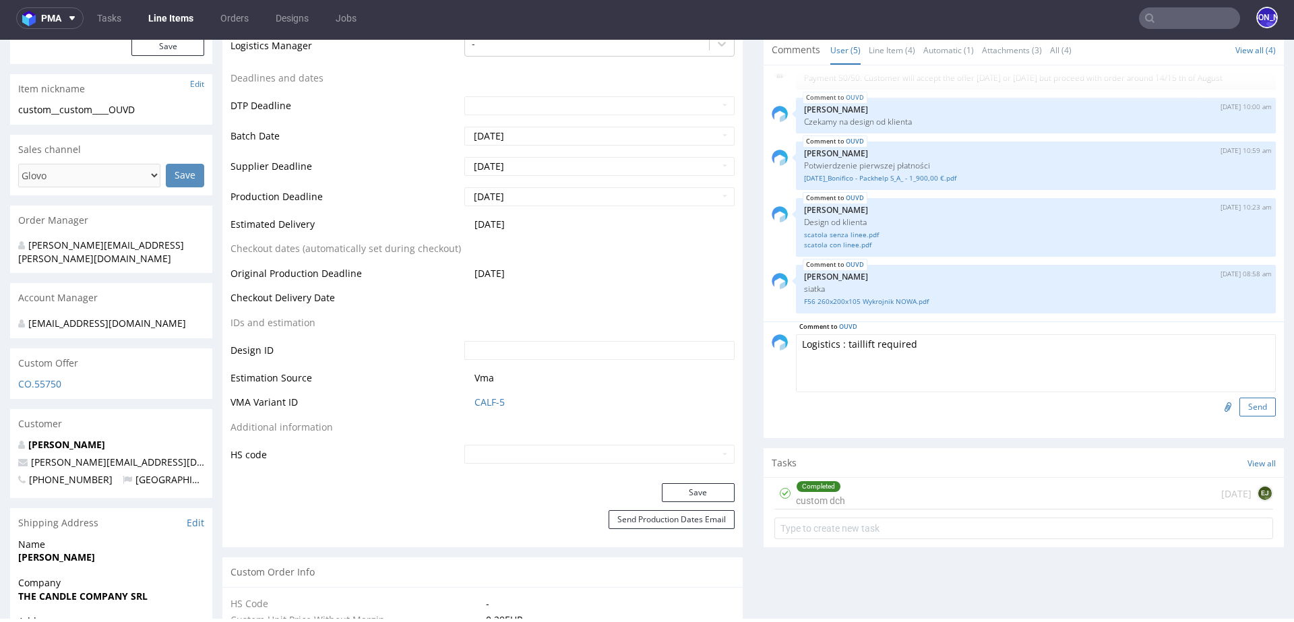
click at [1240, 417] on button "Send" at bounding box center [1258, 407] width 36 height 19
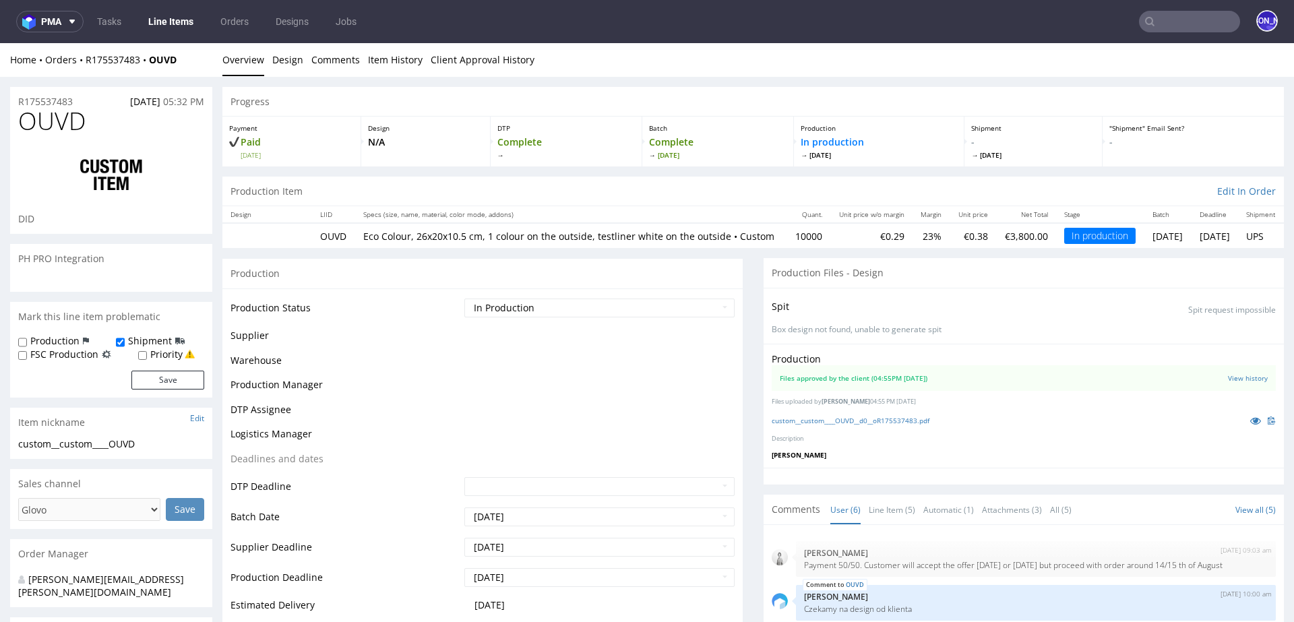
scroll to position [71, 0]
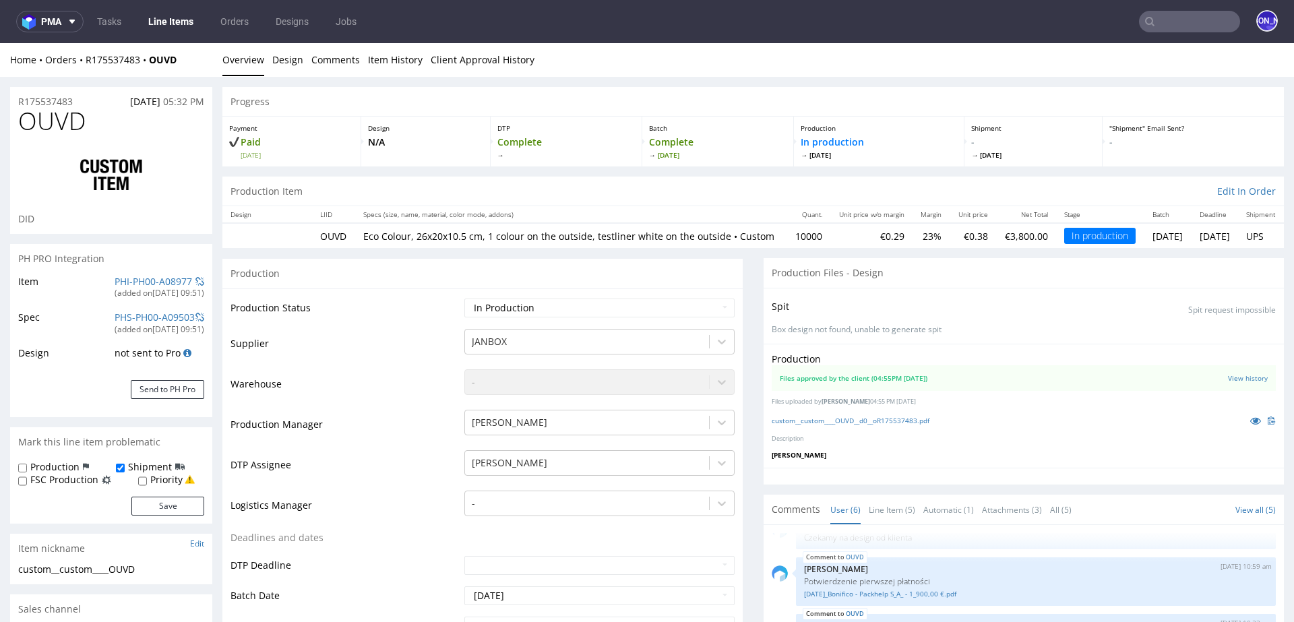
select select "in_progress"
click at [173, 510] on button "Save" at bounding box center [167, 506] width 73 height 19
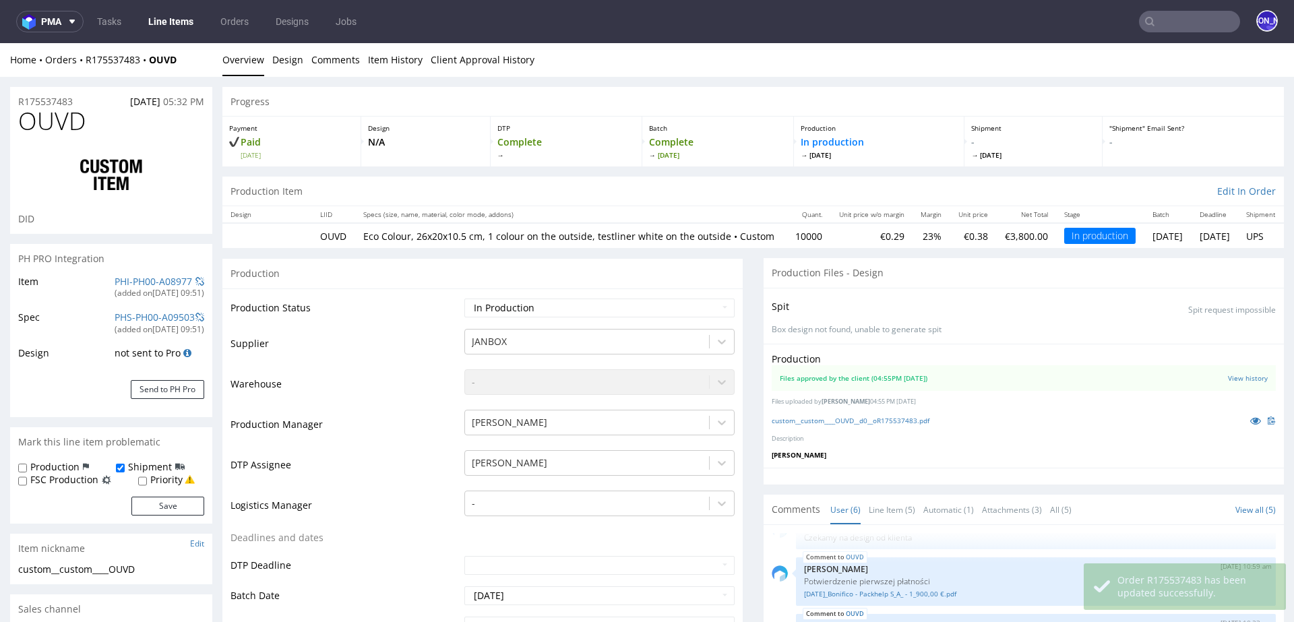
select select "in_progress"
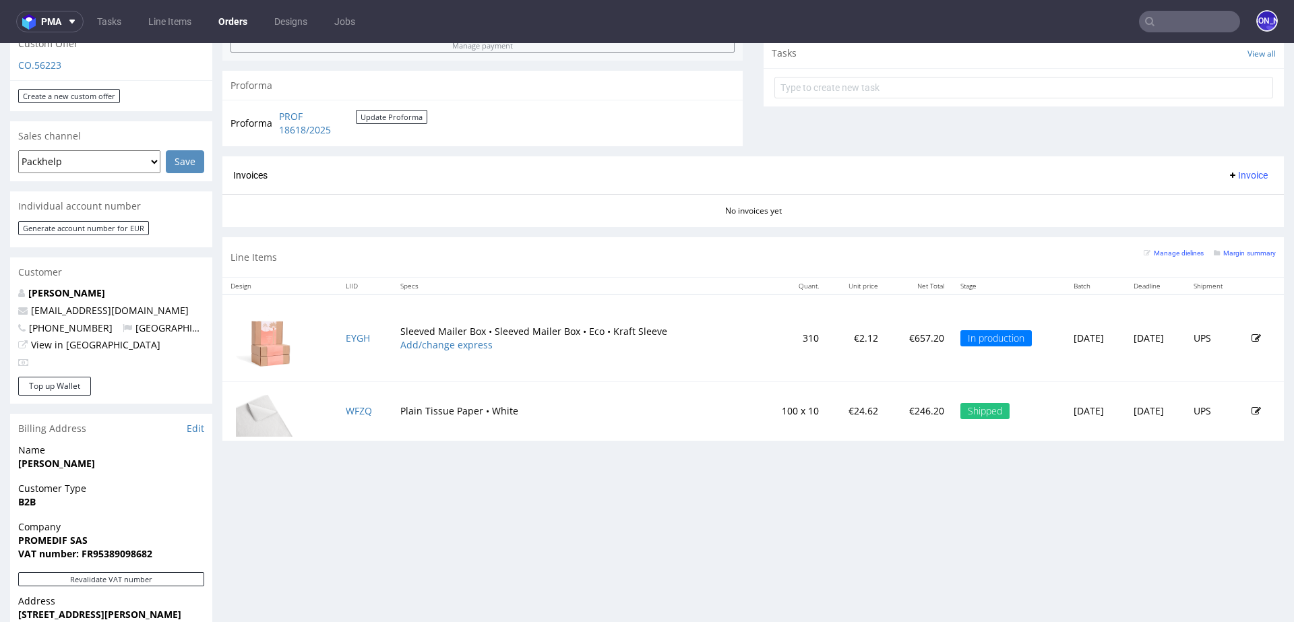
scroll to position [484, 0]
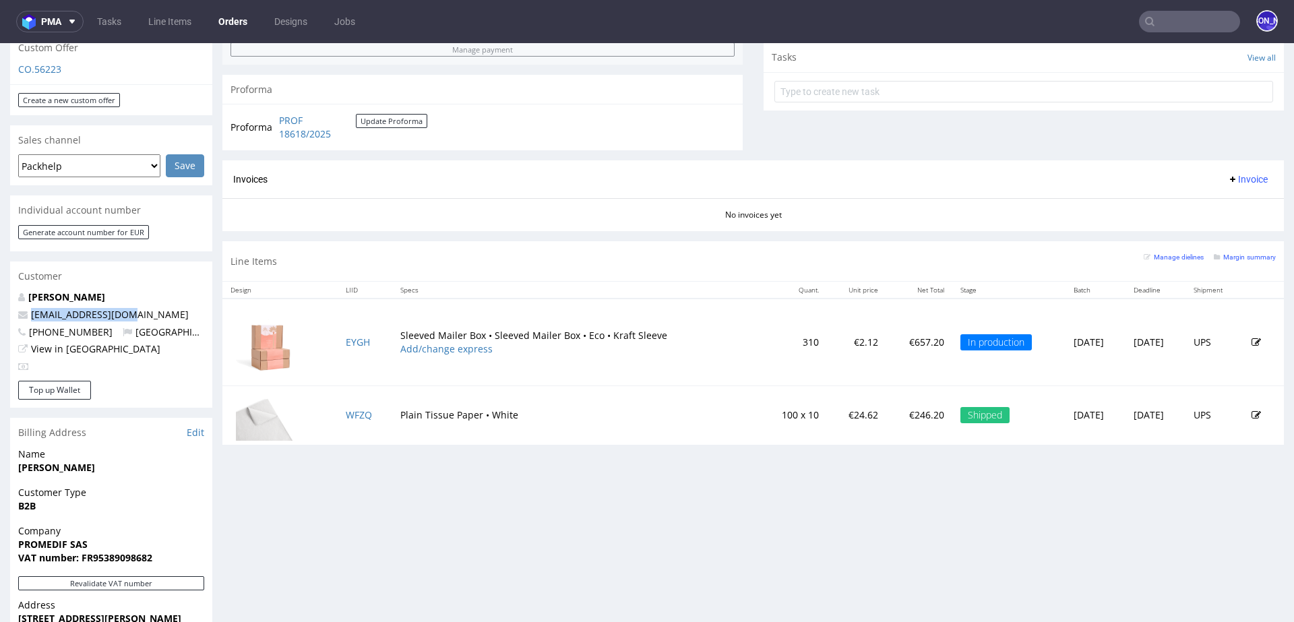
drag, startPoint x: 141, startPoint y: 303, endPoint x: 30, endPoint y: 303, distance: 111.2
click at [30, 308] on p "[EMAIL_ADDRESS][DOMAIN_NAME]" at bounding box center [111, 314] width 186 height 13
copy link "[EMAIL_ADDRESS][DOMAIN_NAME]"
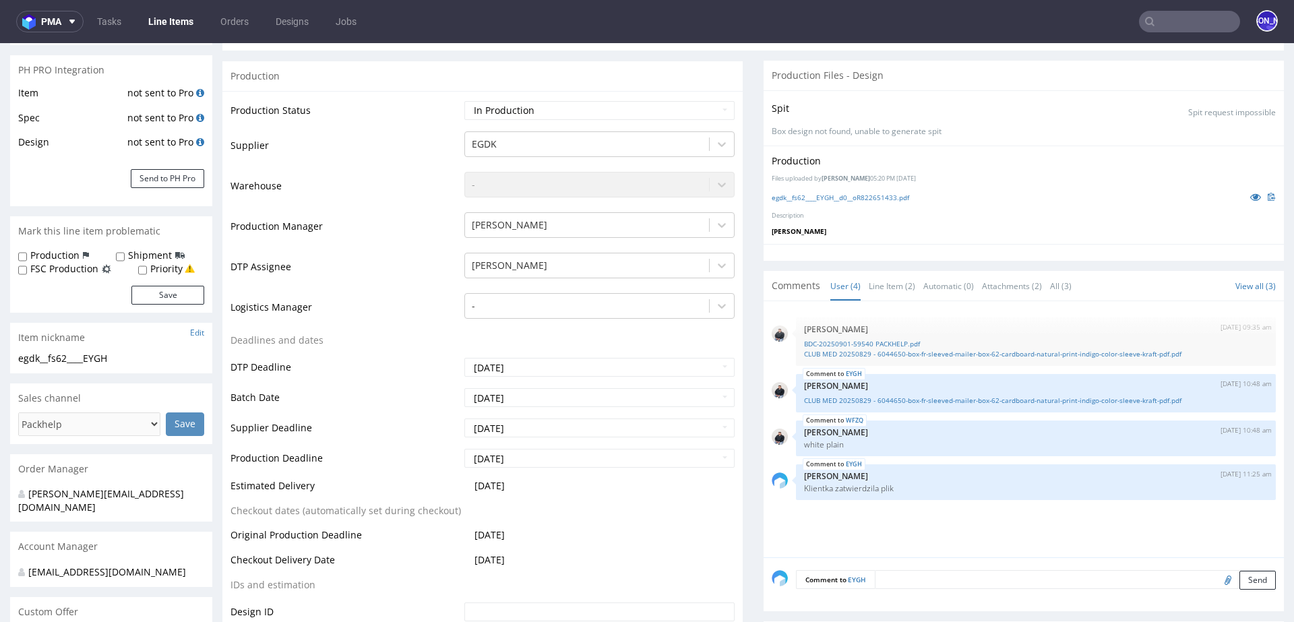
scroll to position [263, 0]
